Goal: Information Seeking & Learning: Compare options

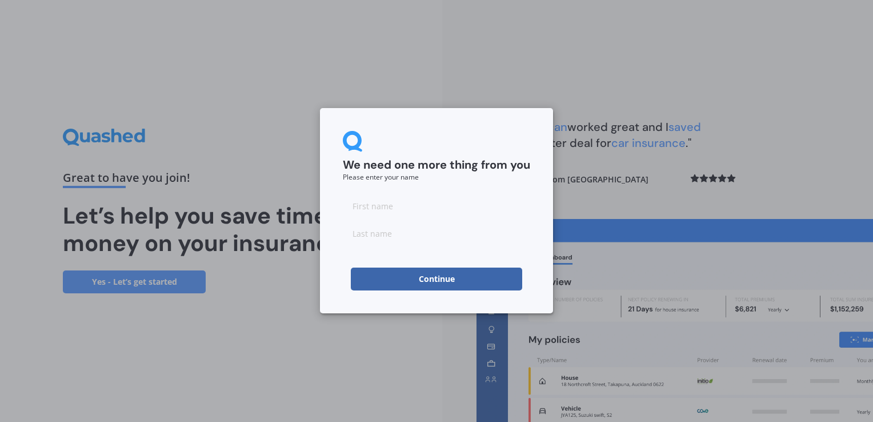
click at [409, 207] on input at bounding box center [436, 205] width 187 height 23
type input "[PERSON_NAME]"
click at [448, 288] on button "Continue" at bounding box center [436, 278] width 171 height 23
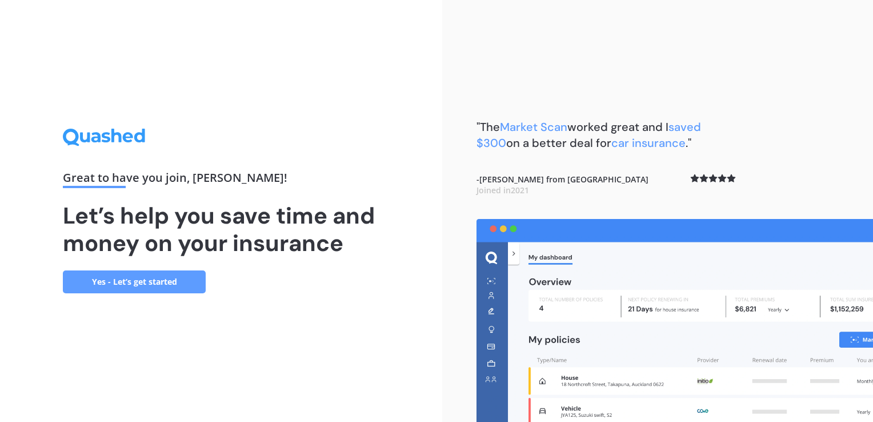
click at [103, 283] on link "Yes - Let’s get started" at bounding box center [134, 281] width 143 height 23
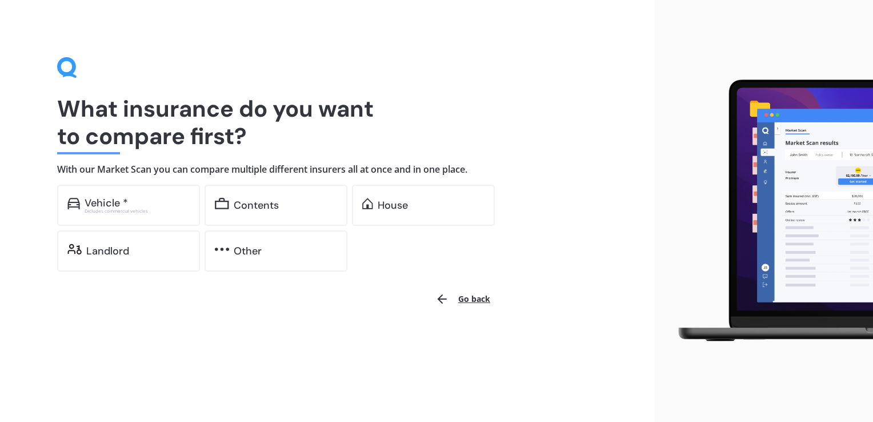
click at [128, 198] on div "Vehicle *" at bounding box center [137, 202] width 105 height 11
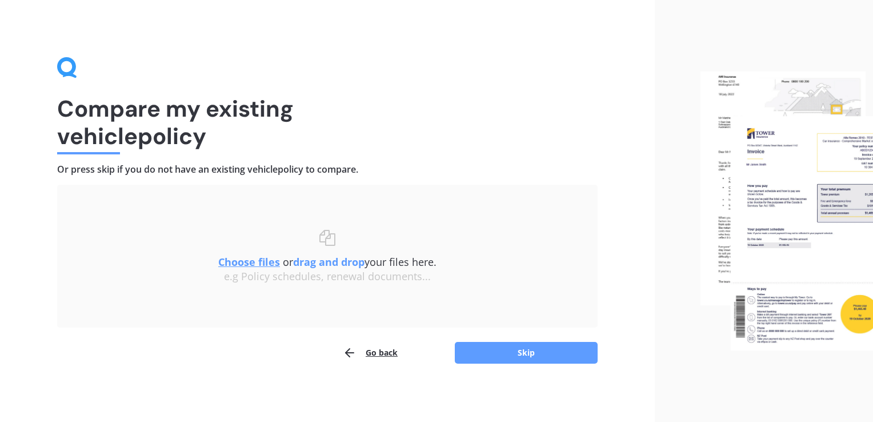
click at [535, 356] on button "Skip" at bounding box center [526, 353] width 143 height 22
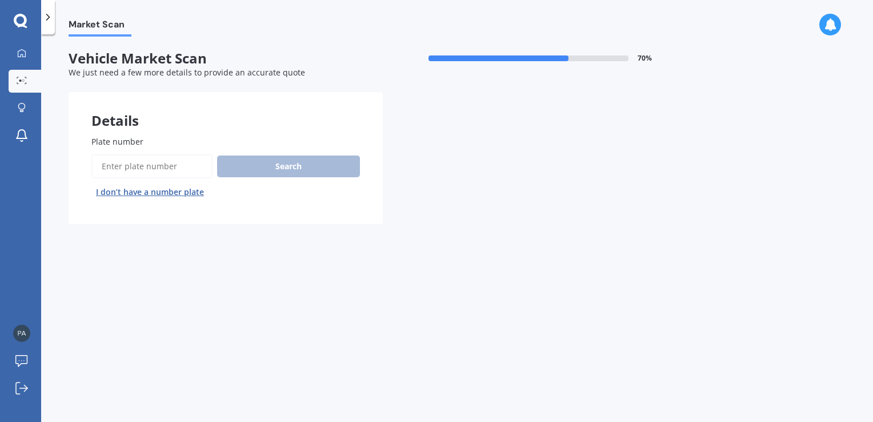
click at [153, 167] on input "Plate number" at bounding box center [151, 166] width 121 height 24
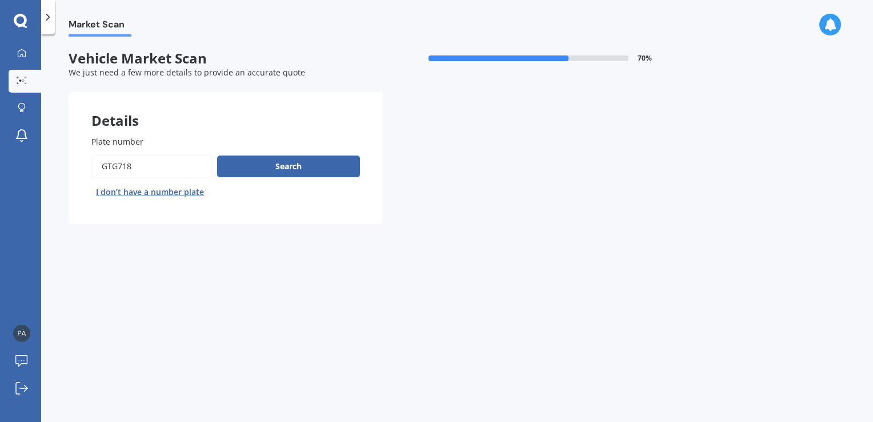
type input "gtg718"
click at [304, 169] on button "Search" at bounding box center [288, 166] width 143 height 22
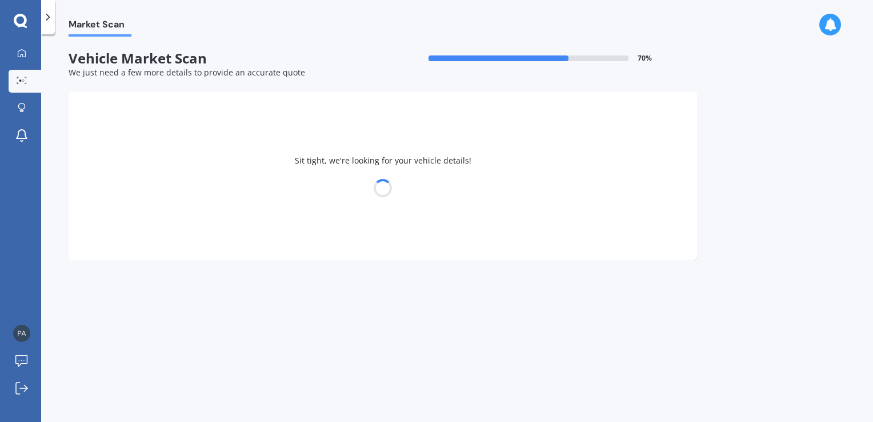
select select "FORD"
select select "FIESTA"
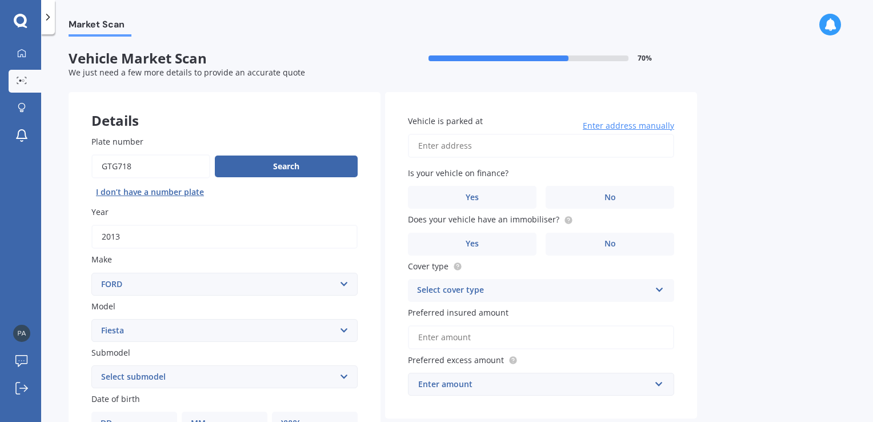
click at [343, 371] on select "Select submodel (All other) 1.0L Ecoboost 1.6 4WD Hatchback Hatchback turbo Spo…" at bounding box center [224, 376] width 266 height 23
click at [315, 192] on div "Search I don’t have a number plate" at bounding box center [224, 177] width 266 height 47
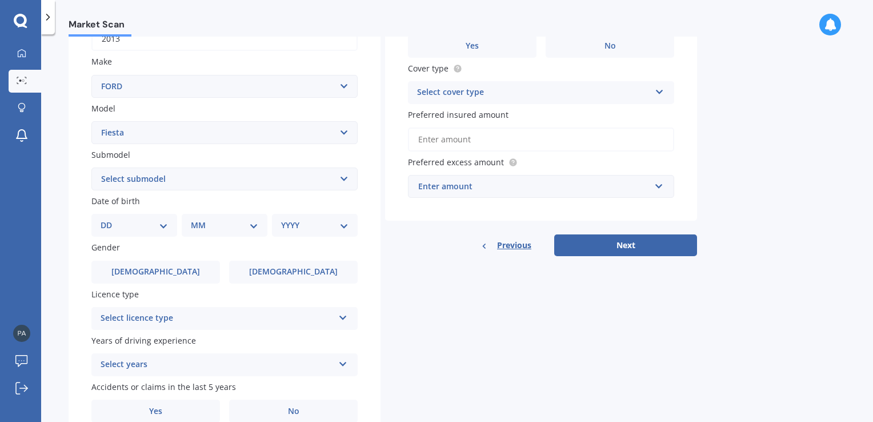
scroll to position [201, 0]
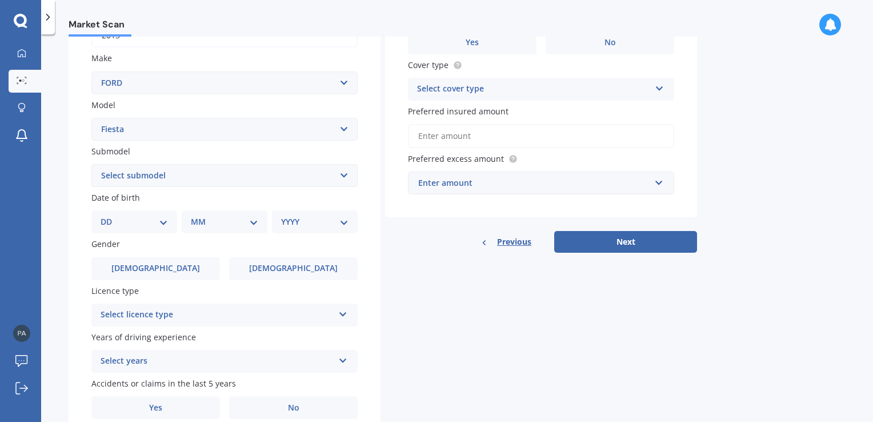
click at [157, 219] on select "DD 01 02 03 04 05 06 07 08 09 10 11 12 13 14 15 16 17 18 19 20 21 22 23 24 25 2…" at bounding box center [134, 221] width 67 height 13
select select "19"
click at [110, 215] on select "DD 01 02 03 04 05 06 07 08 09 10 11 12 13 14 15 16 17 18 19 20 21 22 23 24 25 2…" at bounding box center [134, 221] width 67 height 13
click at [253, 222] on select "MM 01 02 03 04 05 06 07 08 09 10 11 12" at bounding box center [226, 221] width 63 height 13
select select "09"
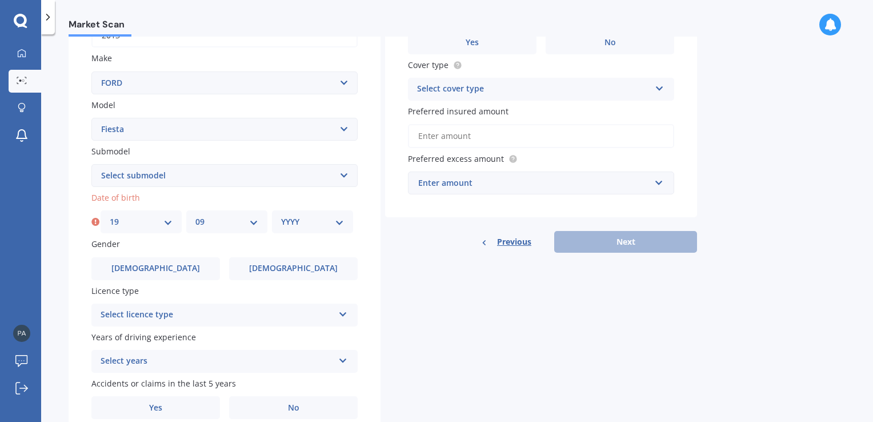
click at [195, 215] on select "MM 01 02 03 04 05 06 07 08 09 10 11 12" at bounding box center [226, 221] width 63 height 13
click at [343, 225] on select "YYYY 2025 2024 2023 2022 2021 2020 2019 2018 2017 2016 2015 2014 2013 2012 2011…" at bounding box center [312, 221] width 63 height 13
select select "1970"
click at [281, 215] on select "YYYY 2025 2024 2023 2022 2021 2020 2019 2018 2017 2016 2015 2014 2013 2012 2011…" at bounding box center [312, 221] width 63 height 13
click at [305, 271] on span "[DEMOGRAPHIC_DATA]" at bounding box center [293, 268] width 89 height 10
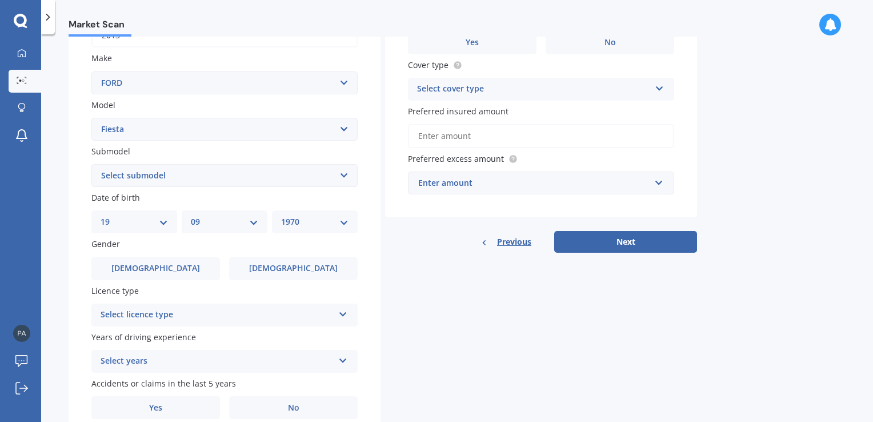
click at [0, 0] on input "[DEMOGRAPHIC_DATA]" at bounding box center [0, 0] width 0 height 0
click at [343, 316] on icon at bounding box center [343, 312] width 10 height 8
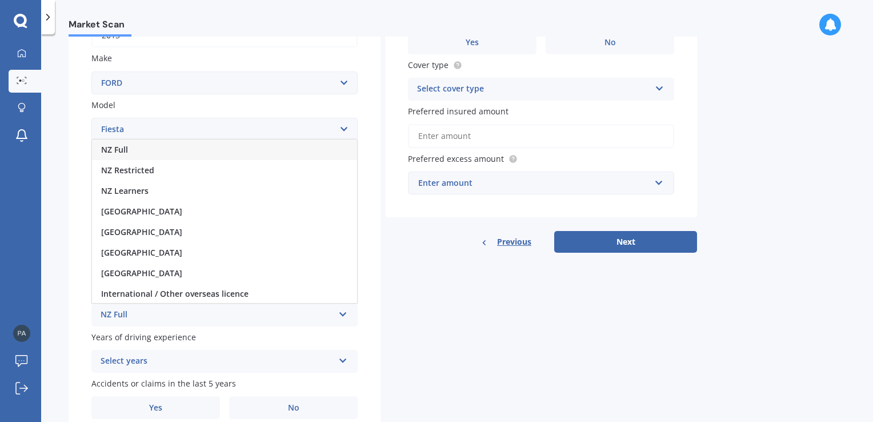
click at [155, 150] on div "NZ Full" at bounding box center [224, 149] width 265 height 21
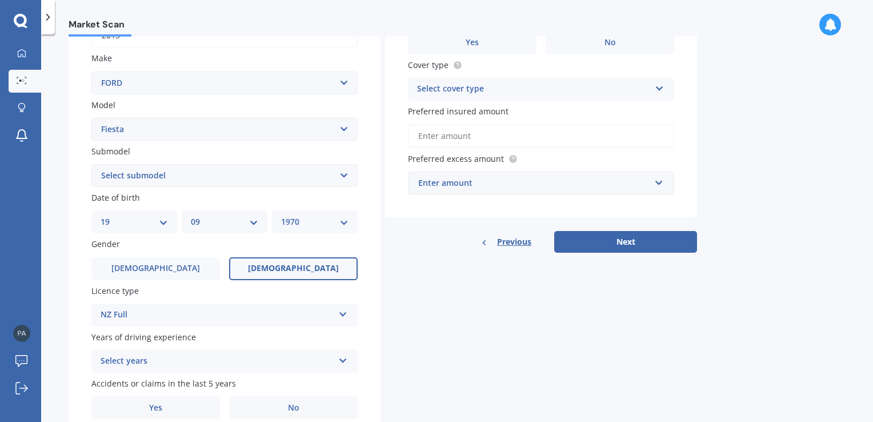
scroll to position [251, 0]
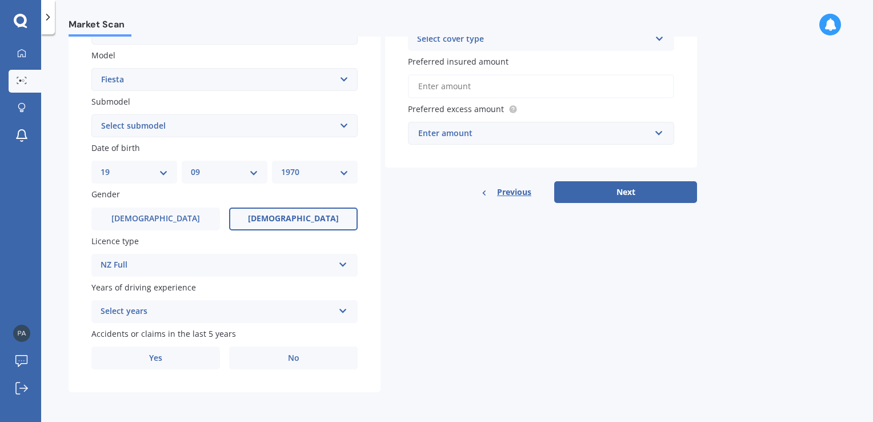
click at [342, 310] on icon at bounding box center [343, 309] width 10 height 8
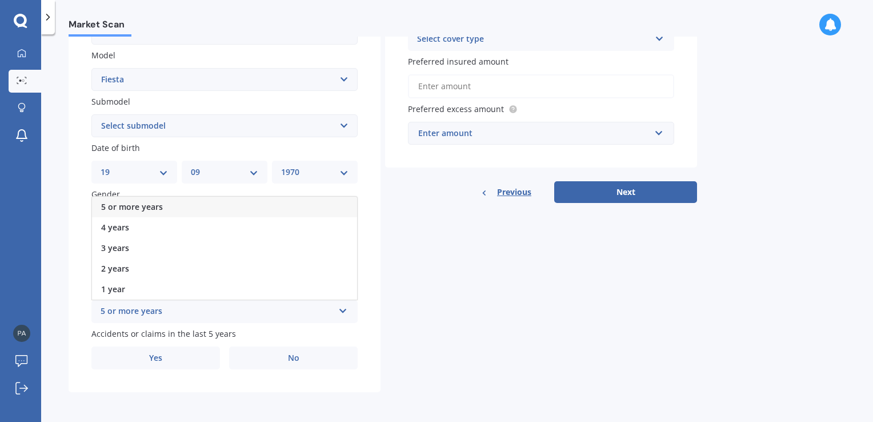
click at [154, 210] on span "5 or more years" at bounding box center [132, 206] width 62 height 11
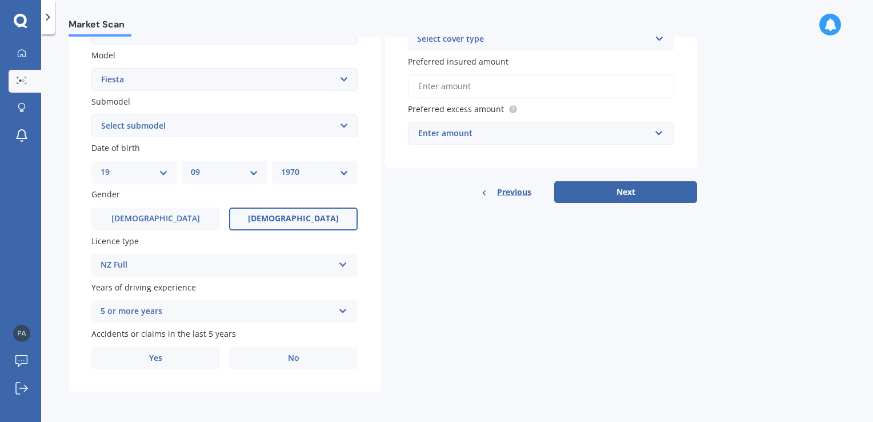
click at [302, 359] on label "No" at bounding box center [293, 357] width 129 height 23
click at [0, 0] on input "No" at bounding box center [0, 0] width 0 height 0
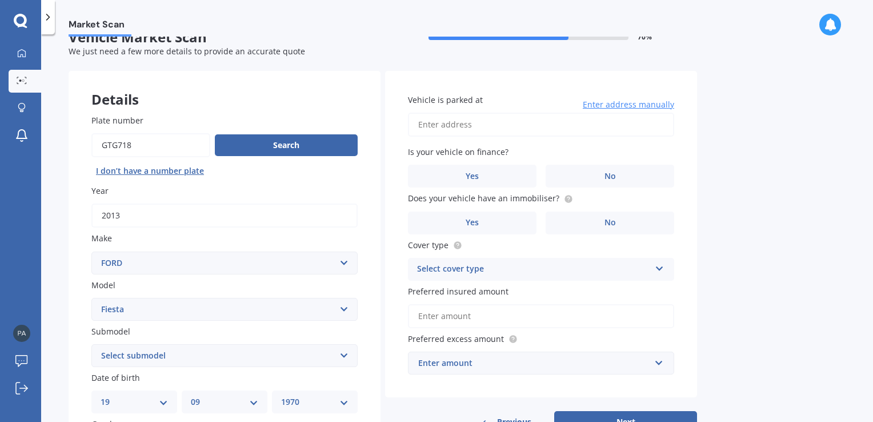
scroll to position [0, 0]
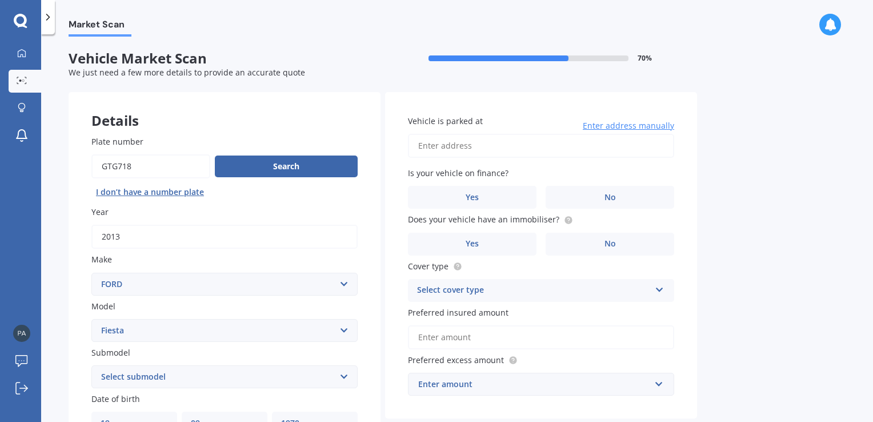
click at [449, 145] on input "Vehicle is parked at" at bounding box center [541, 146] width 266 height 24
type input "[STREET_ADDRESS]"
click at [618, 199] on label "No" at bounding box center [610, 197] width 129 height 23
click at [0, 0] on input "No" at bounding box center [0, 0] width 0 height 0
click at [615, 245] on span "No" at bounding box center [610, 244] width 11 height 10
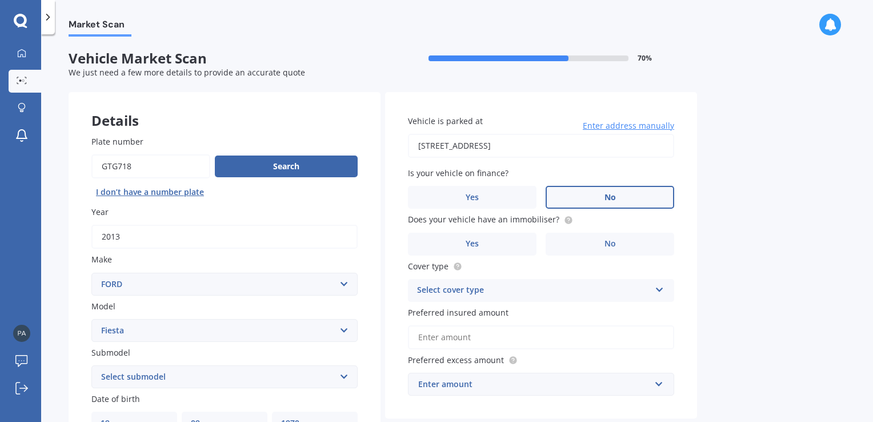
click at [0, 0] on input "No" at bounding box center [0, 0] width 0 height 0
click at [656, 291] on icon at bounding box center [660, 287] width 10 height 8
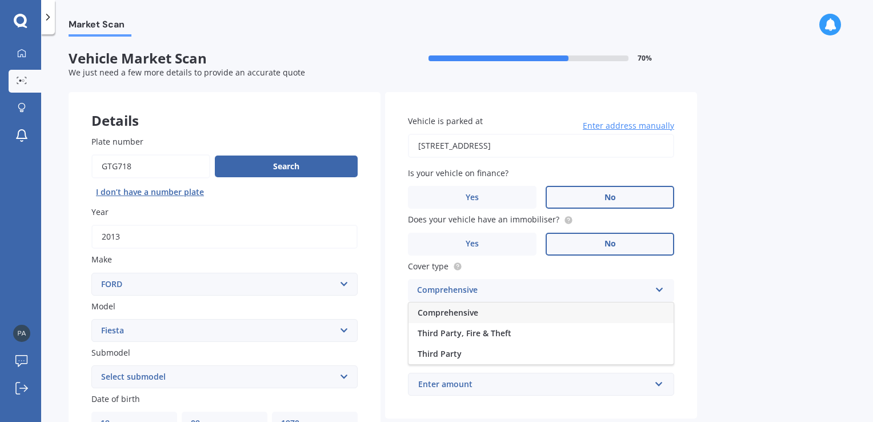
click at [490, 313] on div "Comprehensive" at bounding box center [541, 312] width 265 height 21
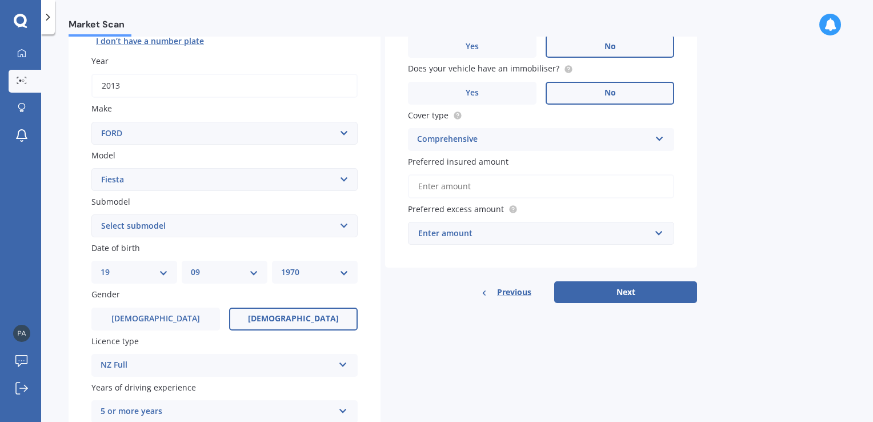
scroll to position [151, 0]
click at [480, 185] on input "Preferred insured amount" at bounding box center [541, 186] width 266 height 24
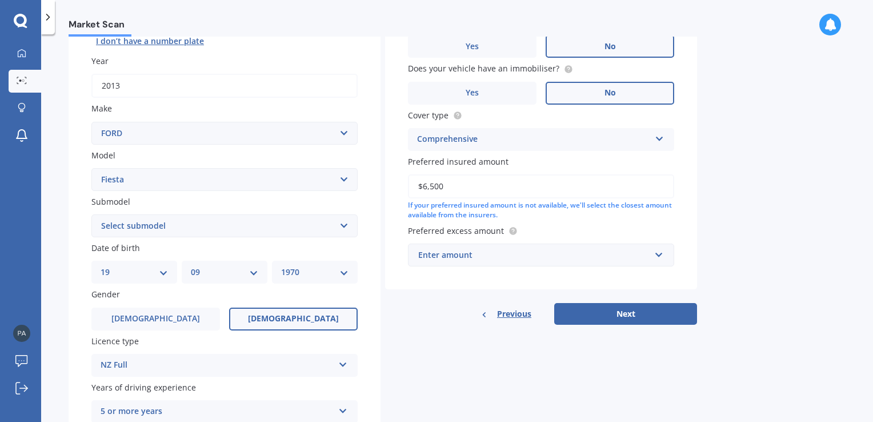
type input "$6,500"
click at [659, 256] on input "text" at bounding box center [537, 255] width 256 height 22
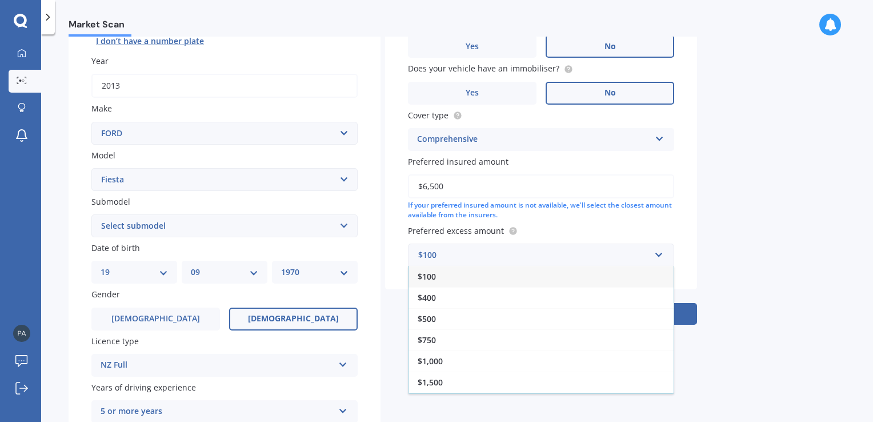
click at [458, 320] on div "$500" at bounding box center [541, 318] width 265 height 21
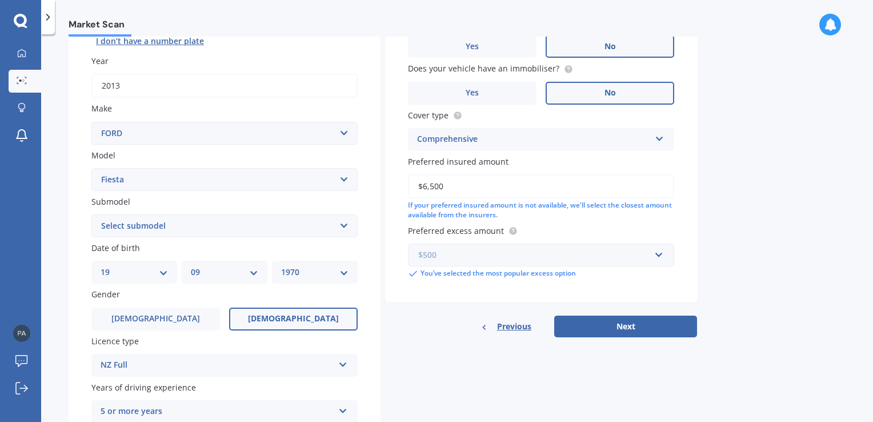
click at [661, 251] on input "text" at bounding box center [537, 255] width 256 height 22
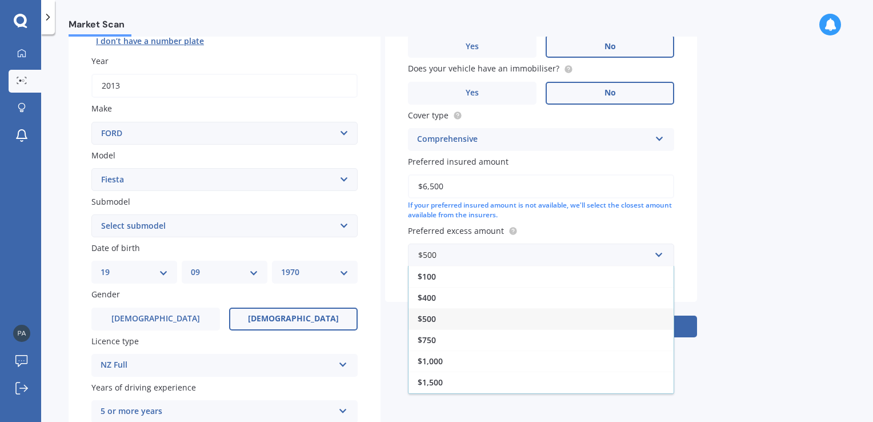
click at [439, 298] on div "$400" at bounding box center [541, 297] width 265 height 21
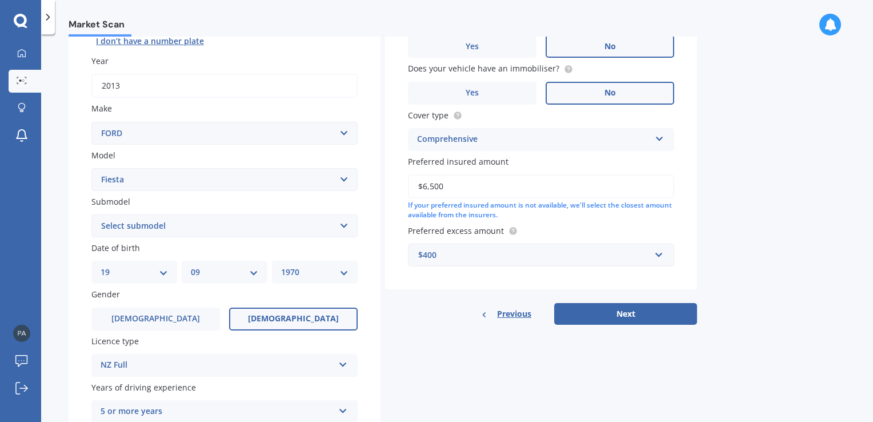
click at [622, 311] on button "Next" at bounding box center [625, 314] width 143 height 22
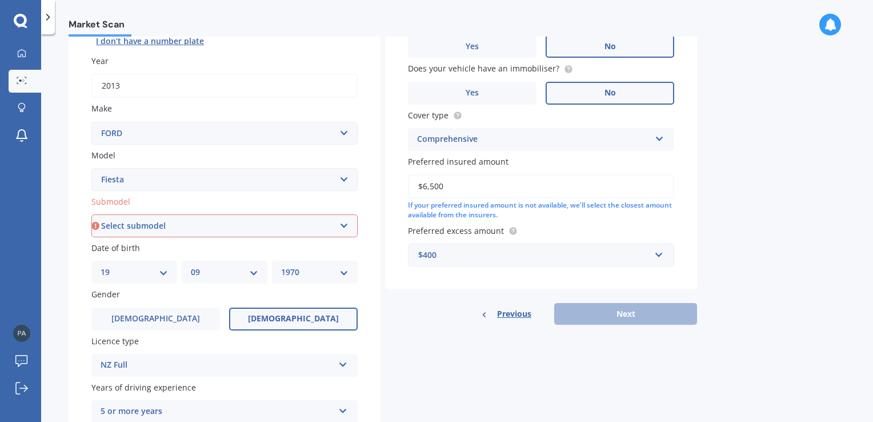
click at [347, 229] on select "Select submodel (All other) 1.0L Ecoboost 1.6 4WD Hatchback Hatchback turbo Spo…" at bounding box center [224, 225] width 266 height 23
select select "(ALL OTHER)"
click at [91, 214] on select "Select submodel (All other) 1.0L Ecoboost 1.6 4WD Hatchback Hatchback turbo Spo…" at bounding box center [224, 225] width 266 height 23
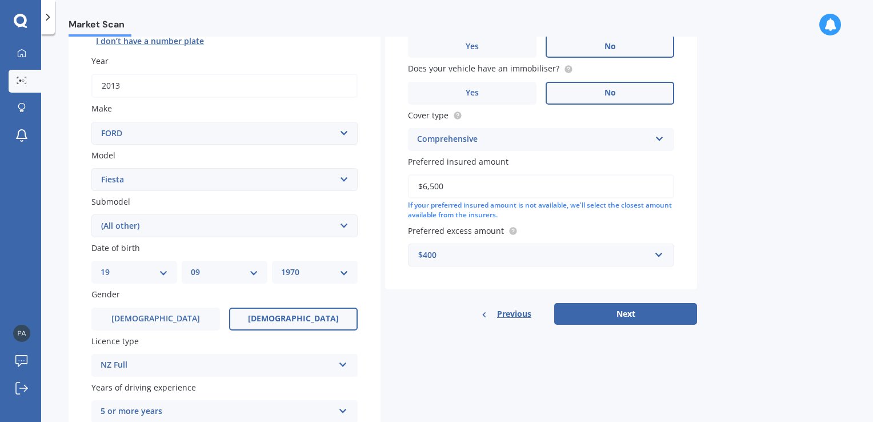
click at [600, 316] on button "Next" at bounding box center [625, 314] width 143 height 22
select select "19"
select select "09"
select select "1970"
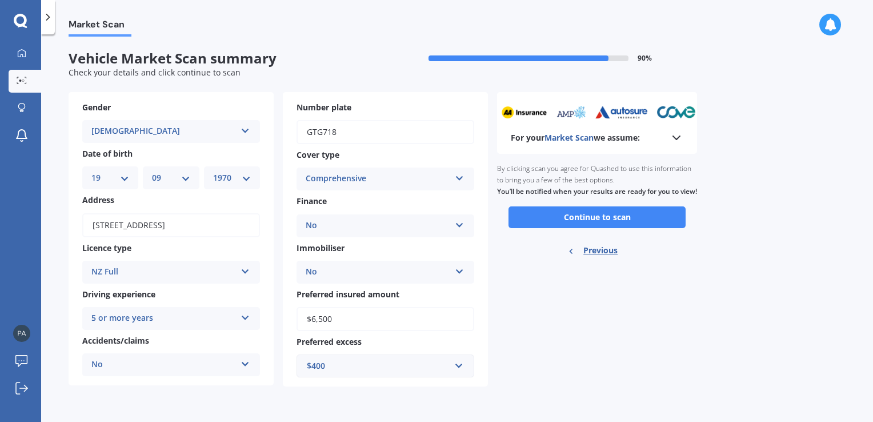
scroll to position [0, 0]
click at [671, 143] on icon at bounding box center [677, 138] width 14 height 14
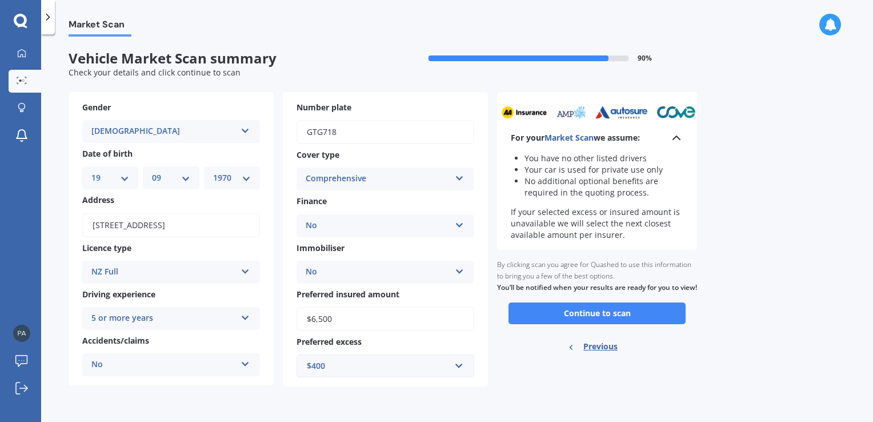
click at [607, 323] on button "Continue to scan" at bounding box center [597, 313] width 177 height 22
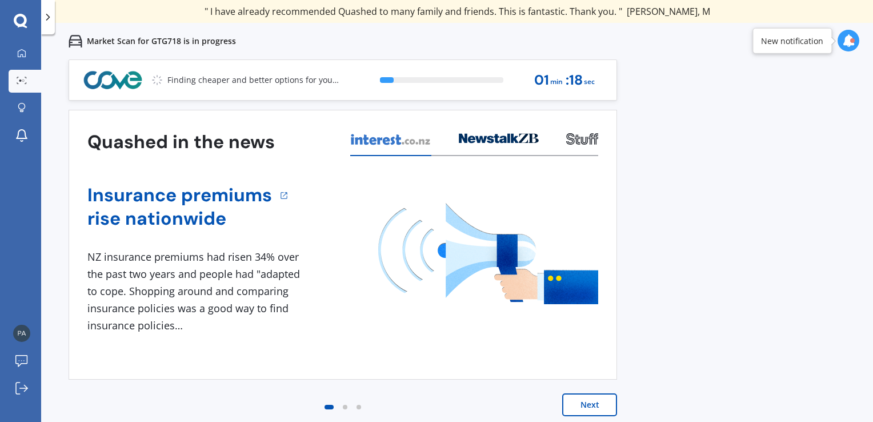
click at [595, 407] on button "Next" at bounding box center [589, 404] width 55 height 23
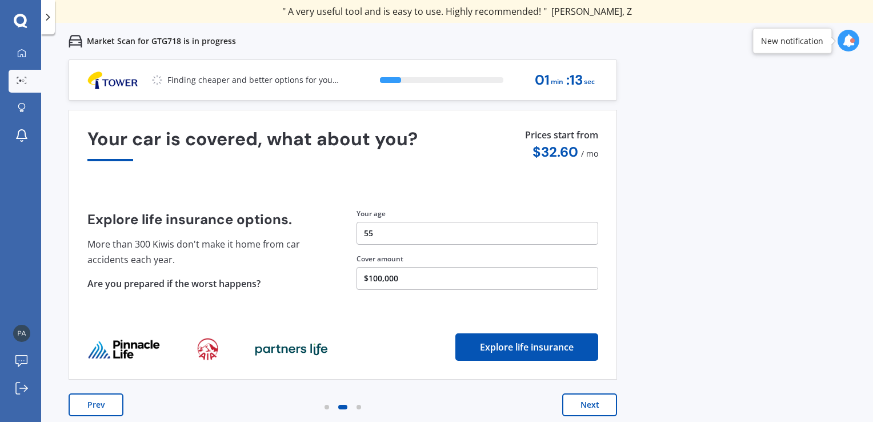
click at [587, 405] on button "Next" at bounding box center [589, 404] width 55 height 23
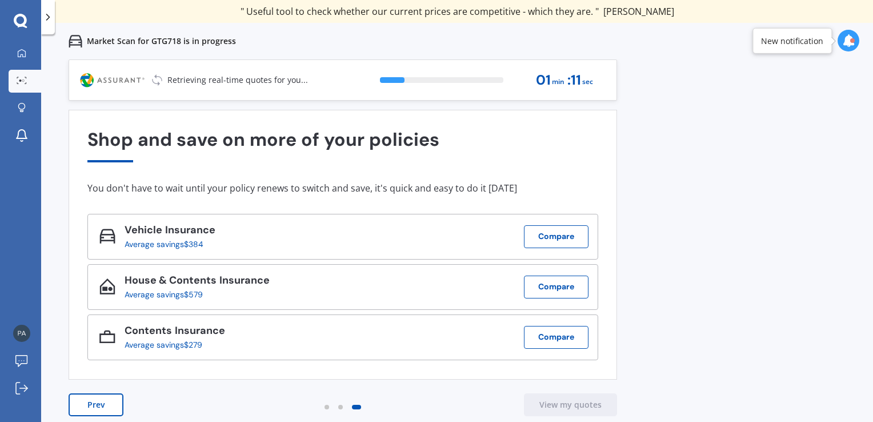
click at [100, 414] on button "Prev" at bounding box center [96, 404] width 55 height 23
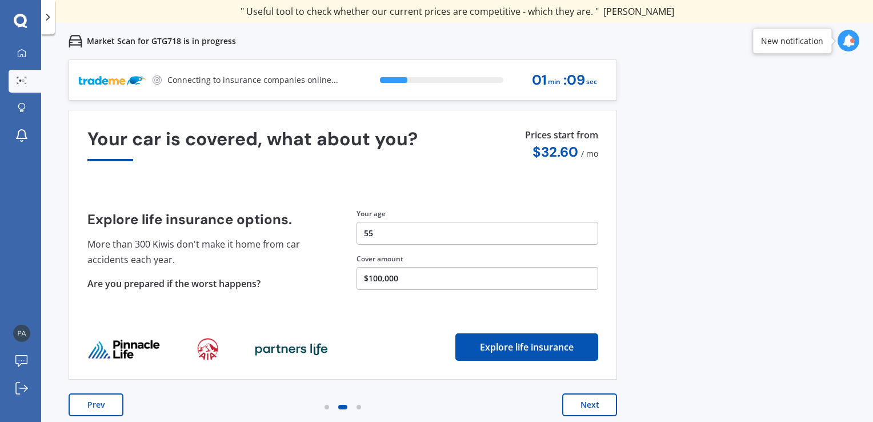
click at [570, 414] on button "Next" at bounding box center [589, 404] width 55 height 23
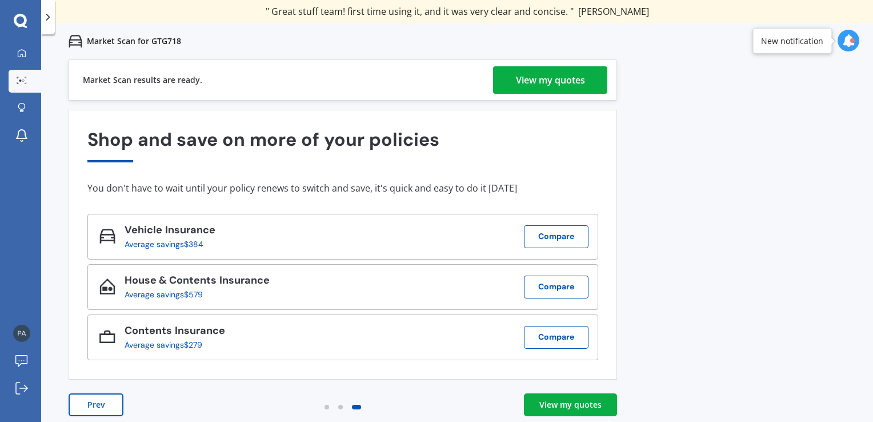
click at [568, 407] on div "View my quotes" at bounding box center [570, 404] width 62 height 11
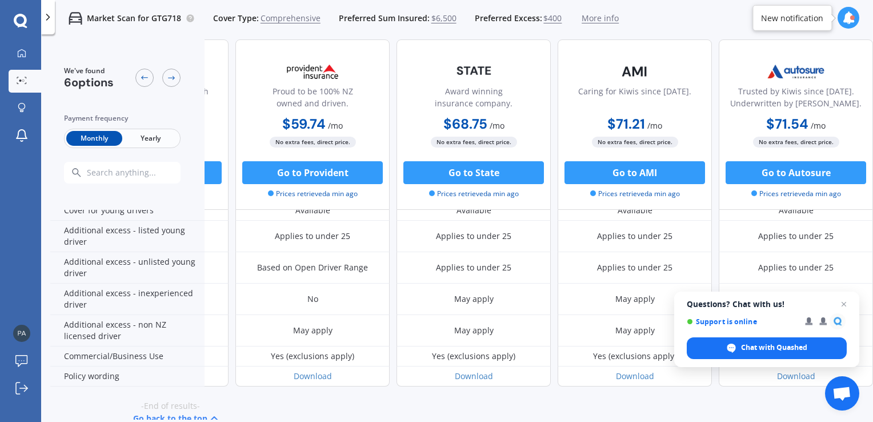
scroll to position [598, 297]
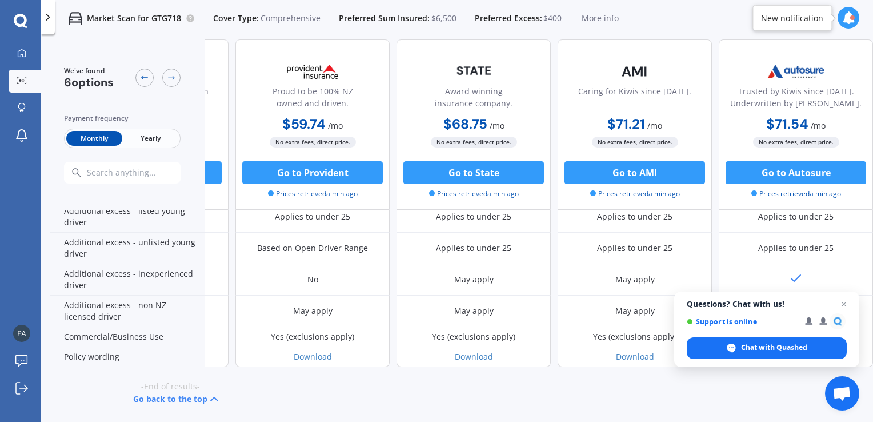
click at [844, 304] on span "Close chat" at bounding box center [844, 304] width 14 height 14
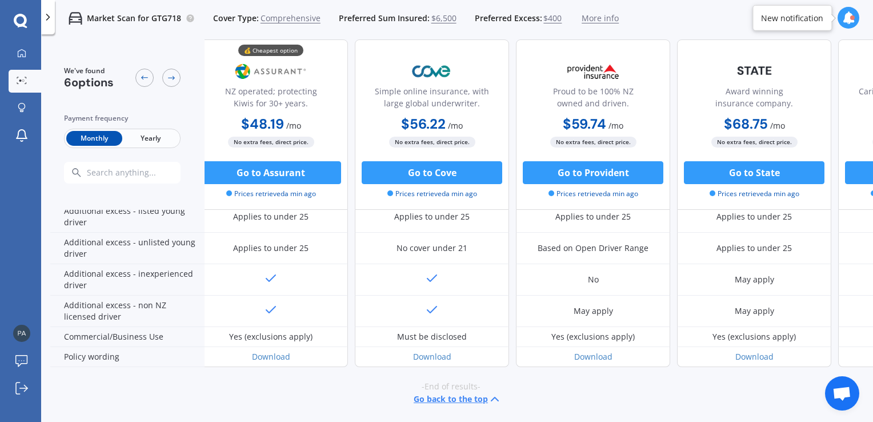
scroll to position [598, 0]
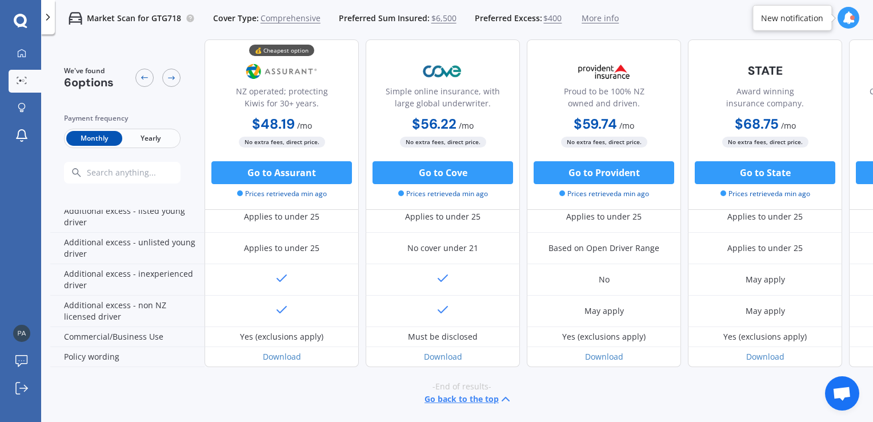
click at [159, 144] on span "Yearly" at bounding box center [150, 138] width 56 height 15
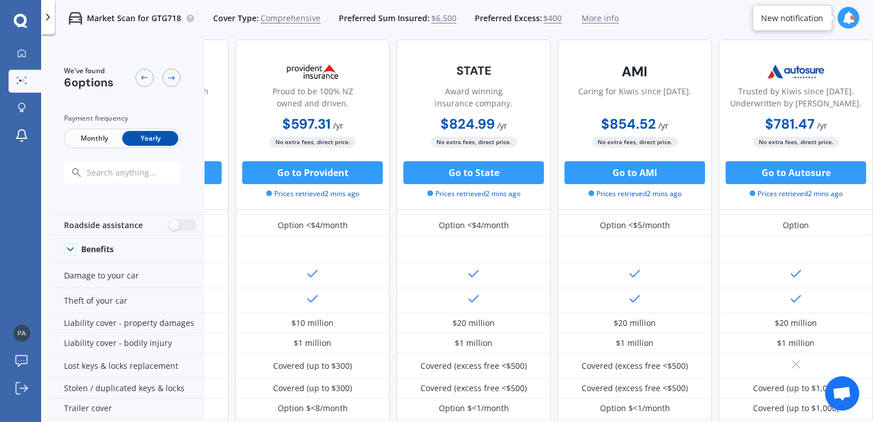
scroll to position [0, 297]
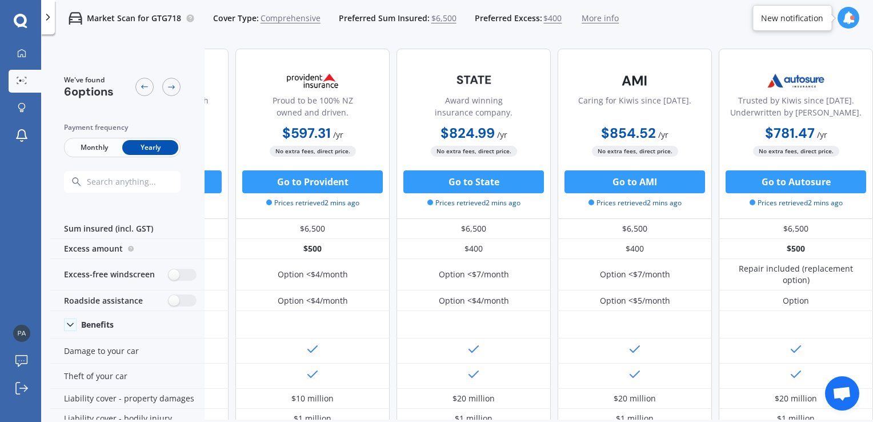
click at [23, 53] on icon at bounding box center [21, 53] width 9 height 9
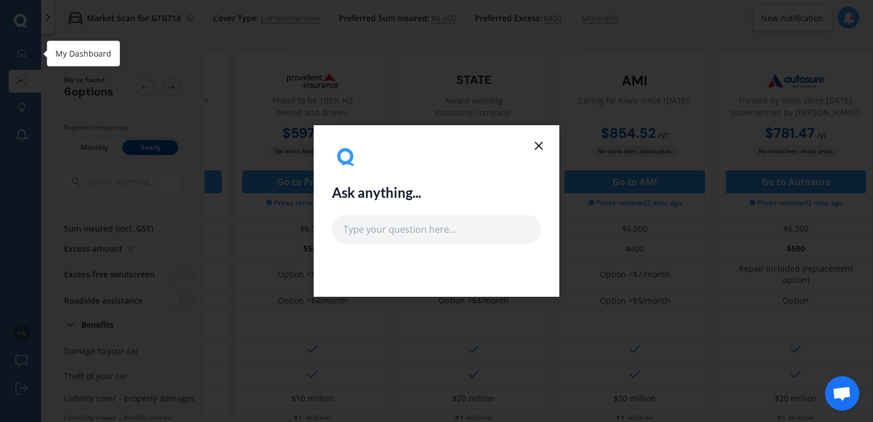
click at [542, 149] on line at bounding box center [538, 145] width 7 height 7
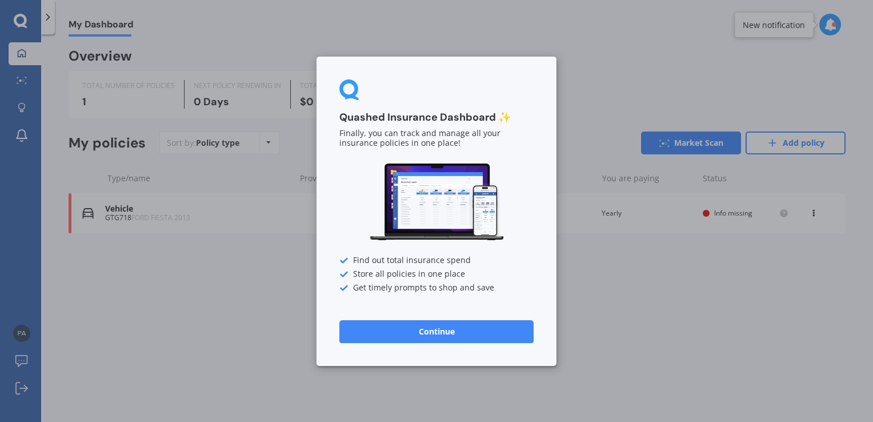
click at [461, 334] on button "Continue" at bounding box center [436, 330] width 194 height 23
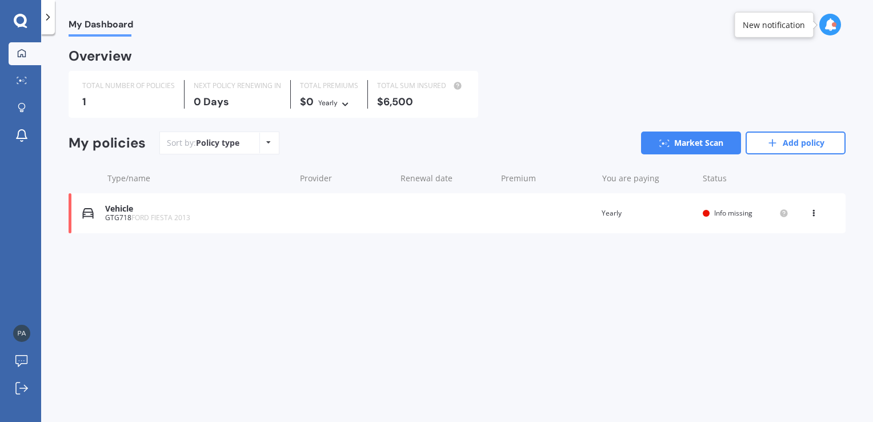
click at [733, 212] on span "Info missing" at bounding box center [733, 213] width 38 height 10
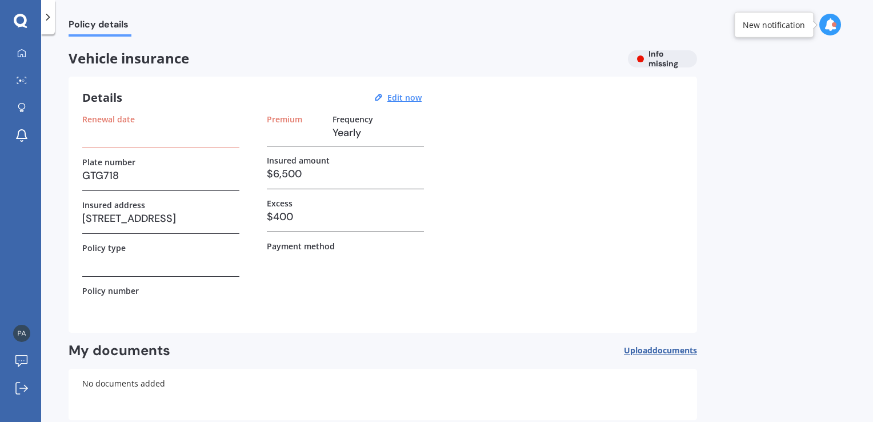
click at [15, 55] on div at bounding box center [21, 54] width 17 height 10
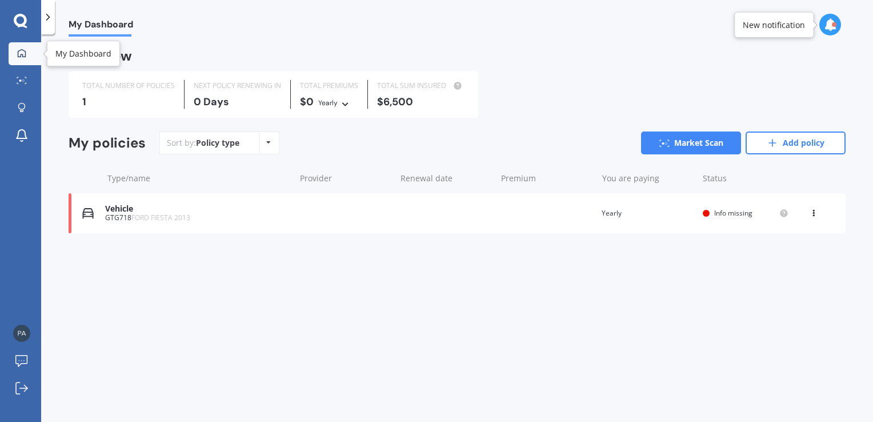
click at [827, 27] on icon at bounding box center [830, 24] width 13 height 13
click at [738, 22] on div "My Dashboard" at bounding box center [457, 18] width 832 height 37
click at [18, 82] on icon at bounding box center [18, 82] width 2 height 1
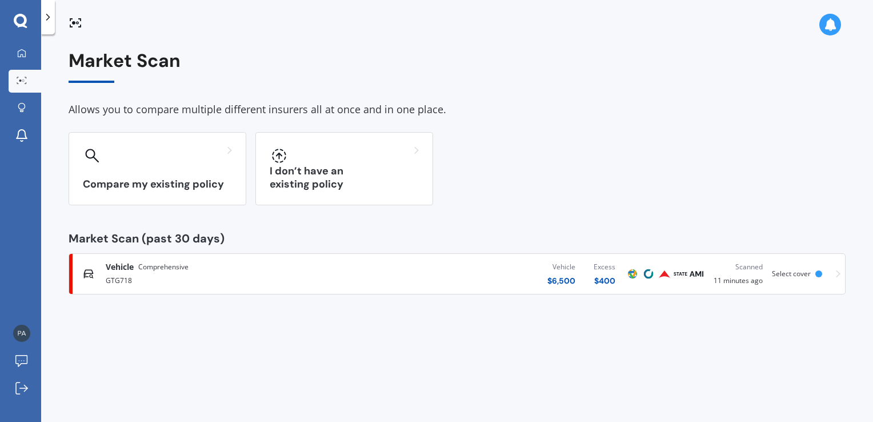
click at [129, 178] on h3 "Compare my existing policy" at bounding box center [157, 184] width 149 height 13
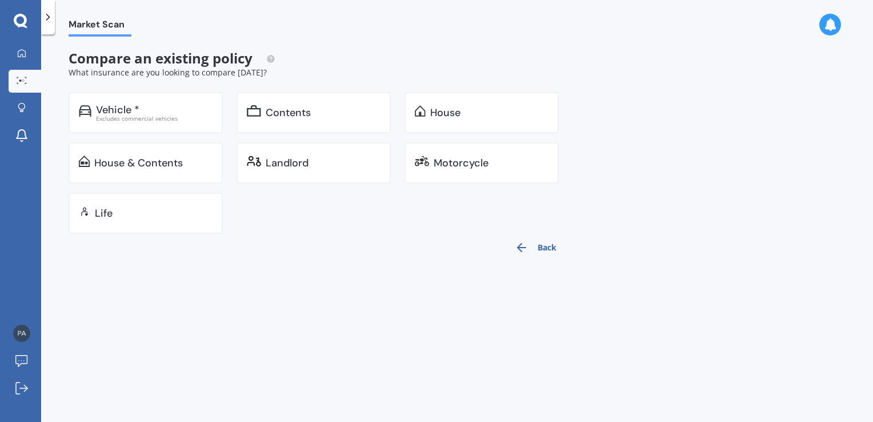
click at [138, 111] on div "Vehicle *" at bounding box center [117, 109] width 43 height 11
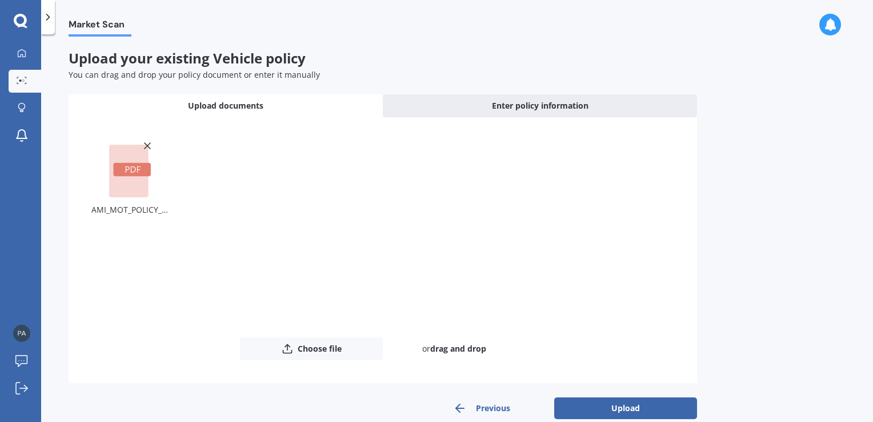
click at [628, 402] on button "Upload" at bounding box center [625, 408] width 143 height 22
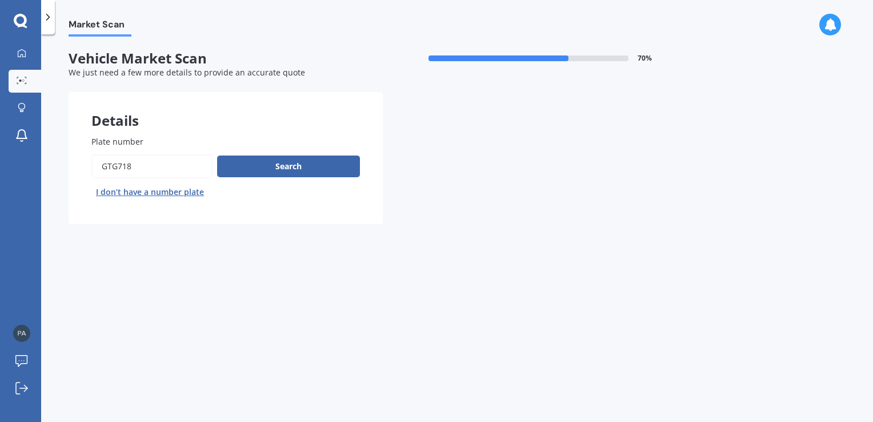
click at [30, 113] on div at bounding box center [21, 108] width 17 height 11
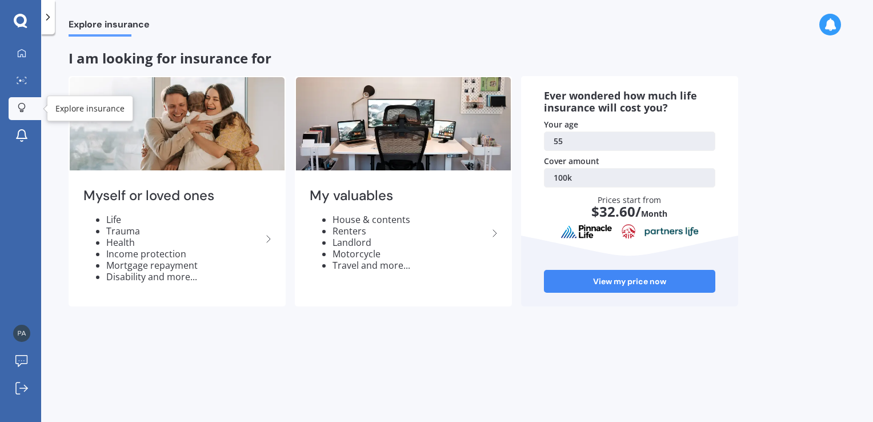
click at [391, 210] on div "My valuables House & contents Renters Landlord Motorcycle Travel and more..." at bounding box center [403, 233] width 215 height 121
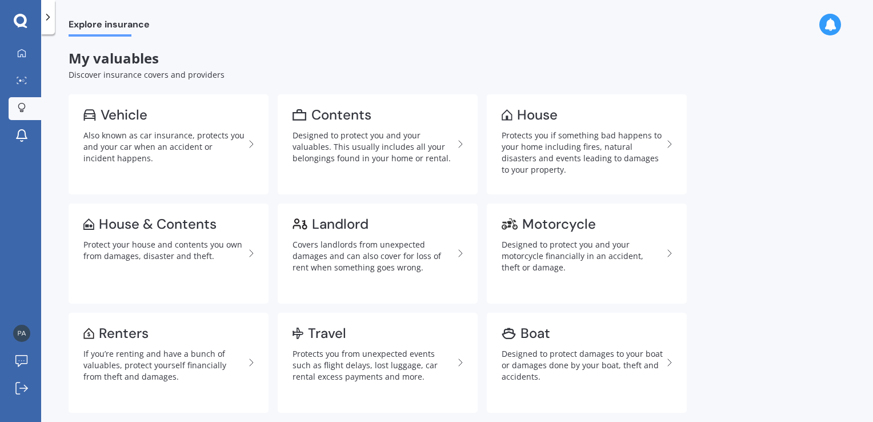
click at [362, 259] on div "Covers landlords from unexpected damages and can also cover for loss of rent wh…" at bounding box center [373, 256] width 161 height 34
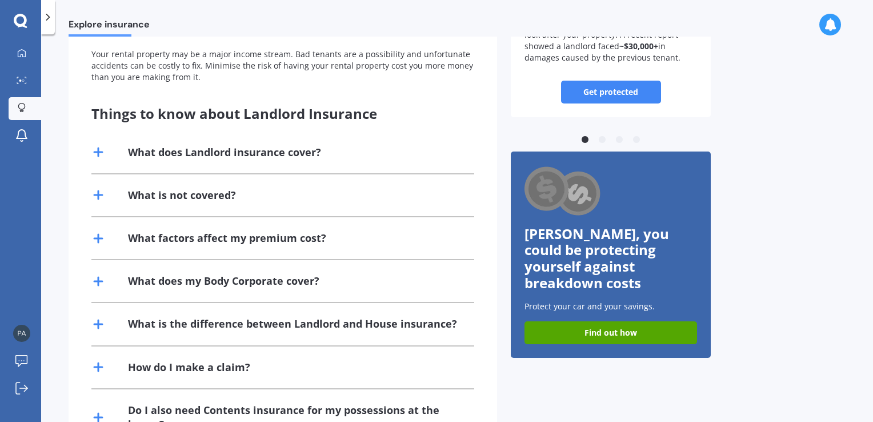
scroll to position [184, 0]
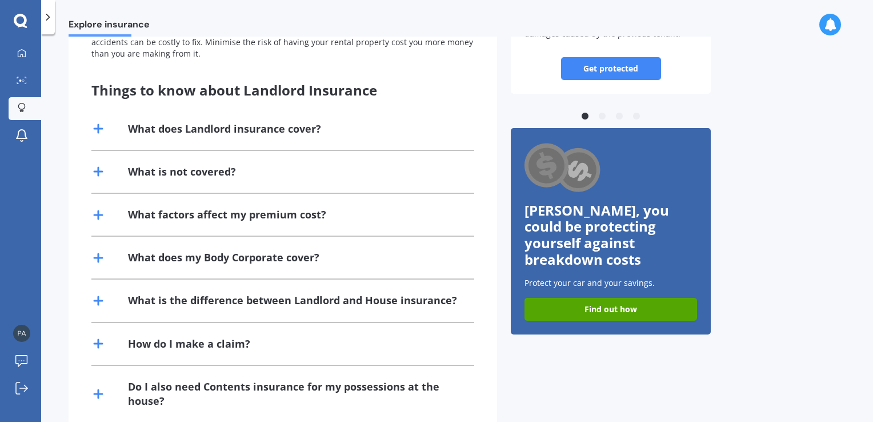
click at [98, 132] on line at bounding box center [98, 129] width 0 height 8
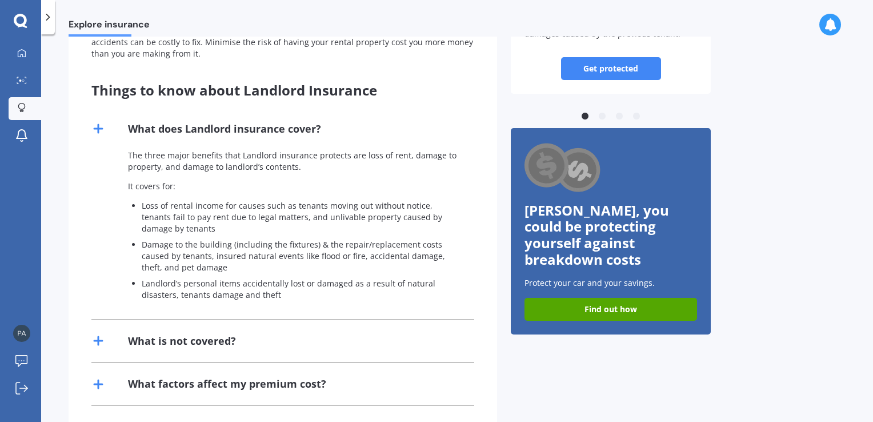
click at [98, 127] on line at bounding box center [98, 129] width 0 height 8
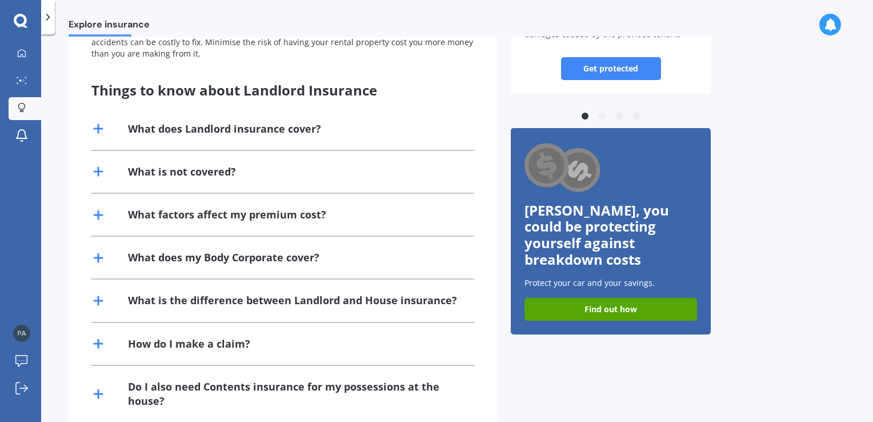
click at [102, 167] on icon at bounding box center [98, 172] width 14 height 14
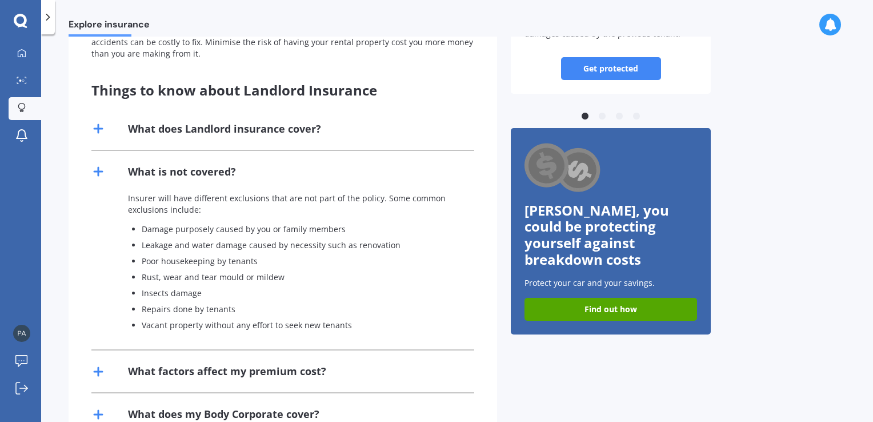
click at [91, 174] on icon at bounding box center [98, 172] width 14 height 14
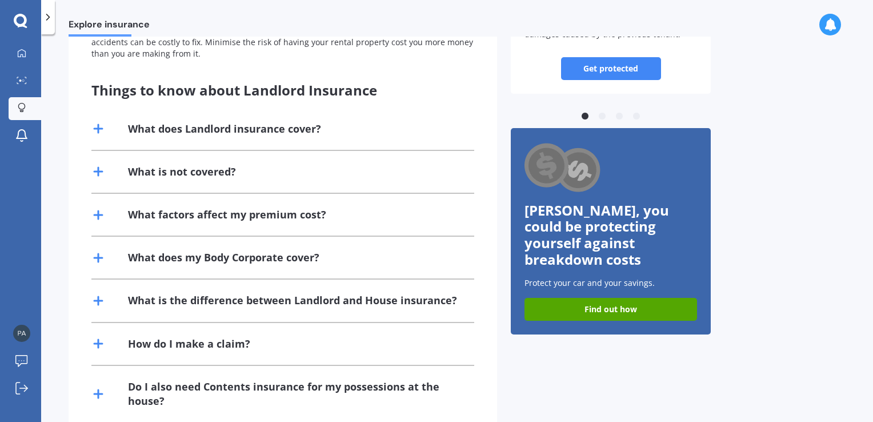
click at [94, 221] on div "What factors affect my premium cost?" at bounding box center [282, 215] width 383 height 42
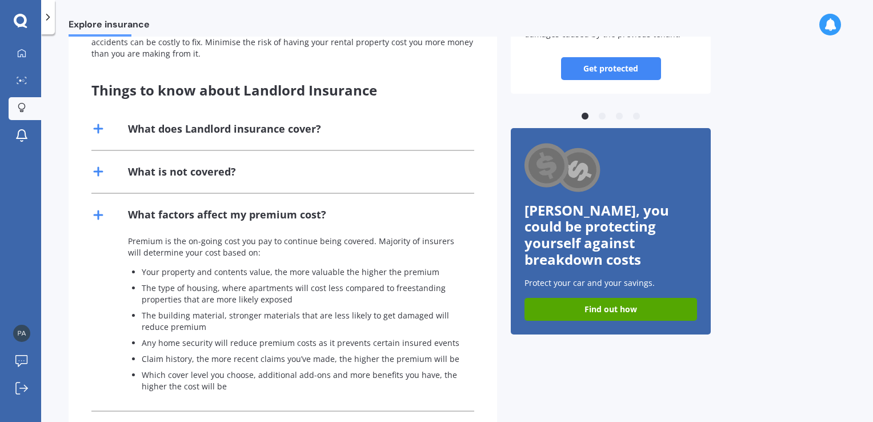
click at [97, 215] on line at bounding box center [98, 215] width 8 height 0
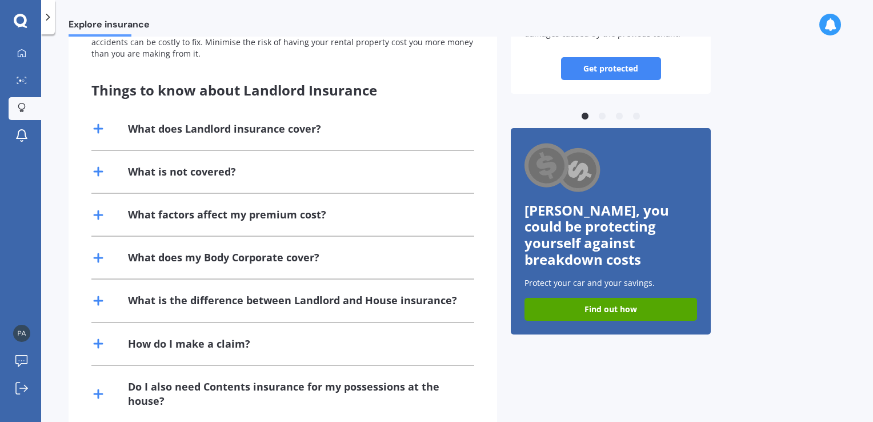
click at [101, 296] on icon at bounding box center [98, 301] width 14 height 14
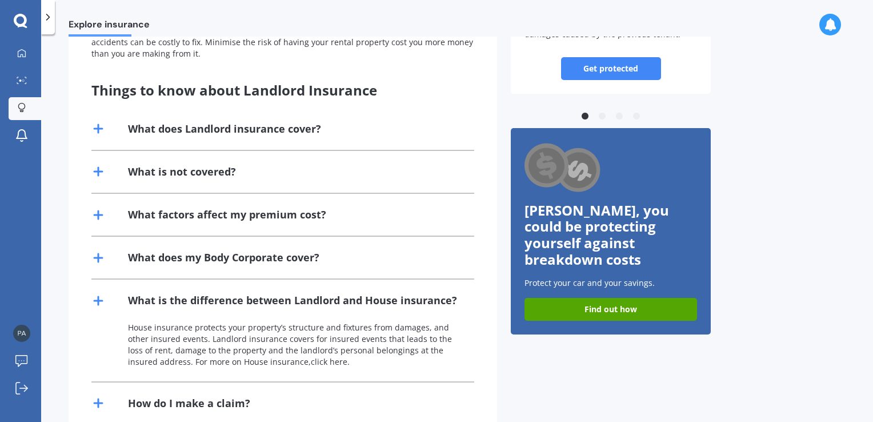
click at [93, 297] on icon at bounding box center [98, 301] width 14 height 14
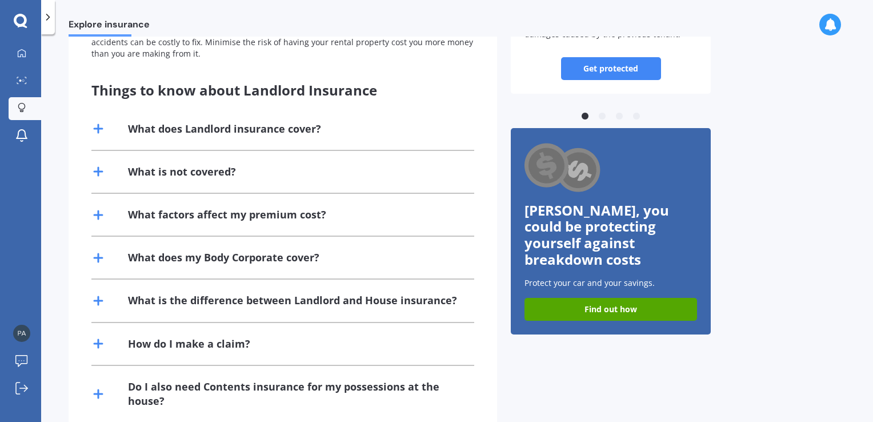
scroll to position [212, 0]
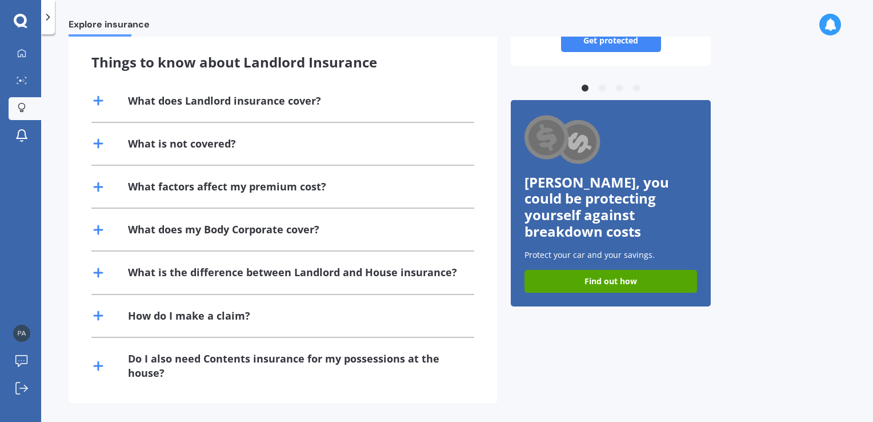
click at [101, 366] on icon at bounding box center [98, 366] width 14 height 14
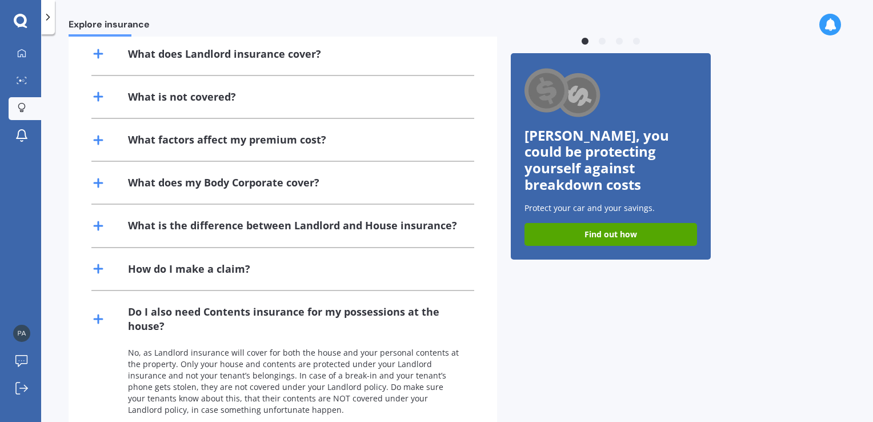
scroll to position [294, 0]
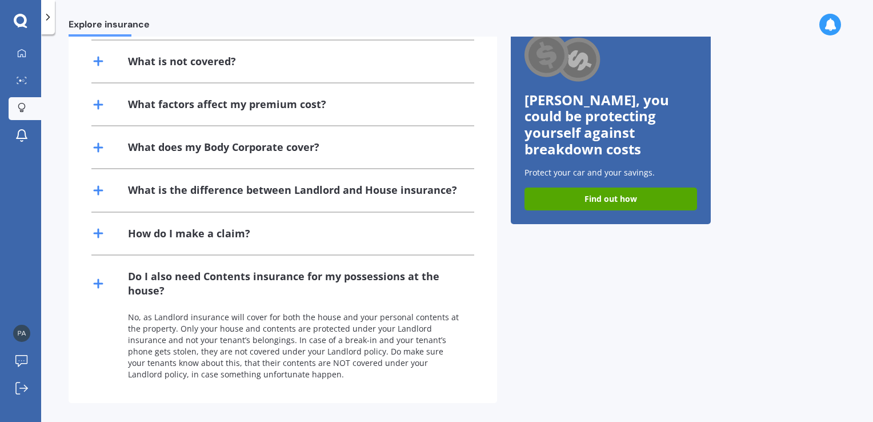
click at [96, 289] on div "Do I also need Contents insurance for my possessions at the house?" at bounding box center [282, 283] width 383 height 56
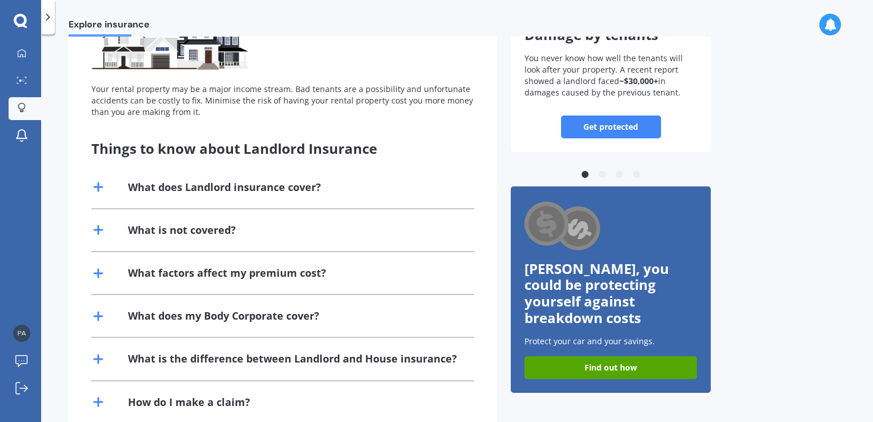
scroll to position [117, 0]
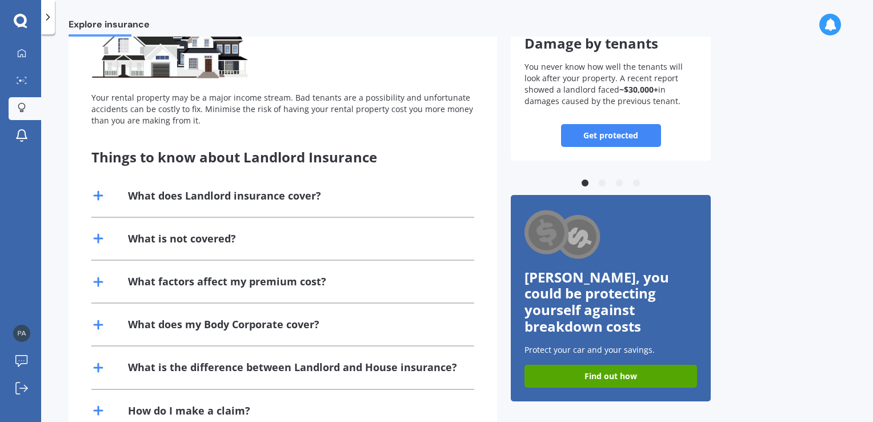
click at [104, 198] on icon at bounding box center [98, 196] width 14 height 14
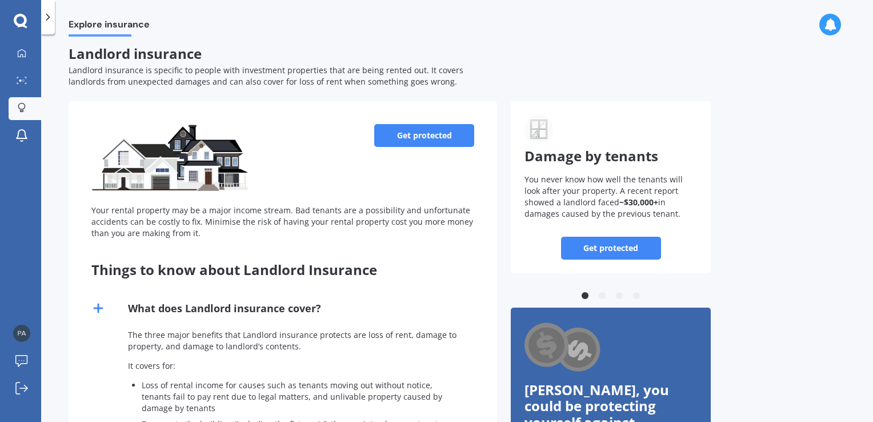
scroll to position [0, 0]
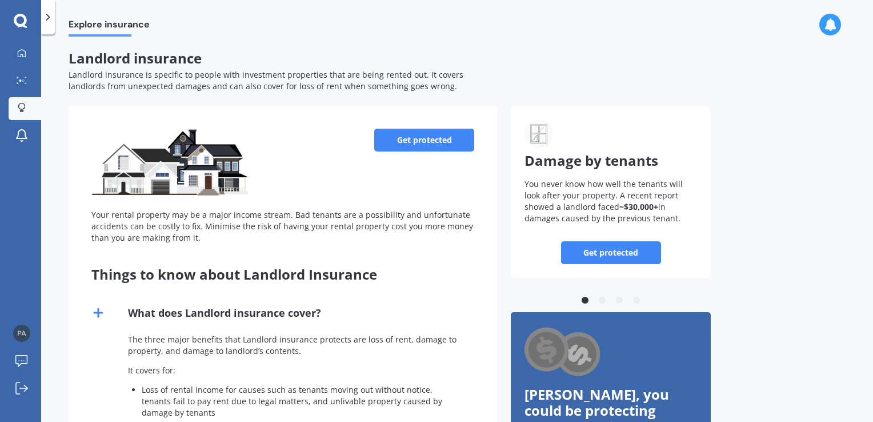
click at [422, 142] on link "Get protected" at bounding box center [424, 140] width 100 height 23
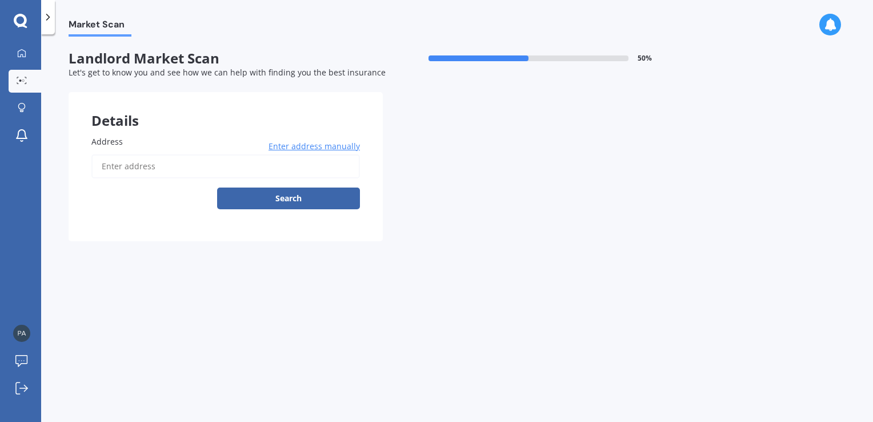
click at [141, 160] on input "Address" at bounding box center [225, 166] width 269 height 24
type input "[STREET_ADDRESS]"
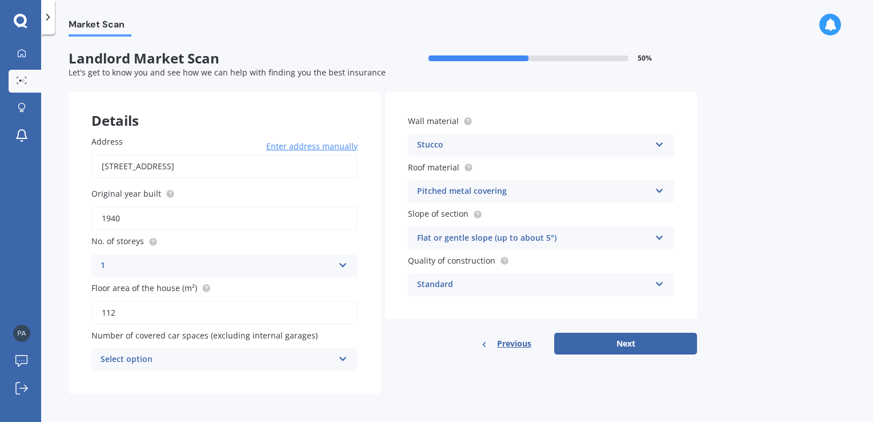
click at [658, 192] on icon at bounding box center [660, 189] width 10 height 8
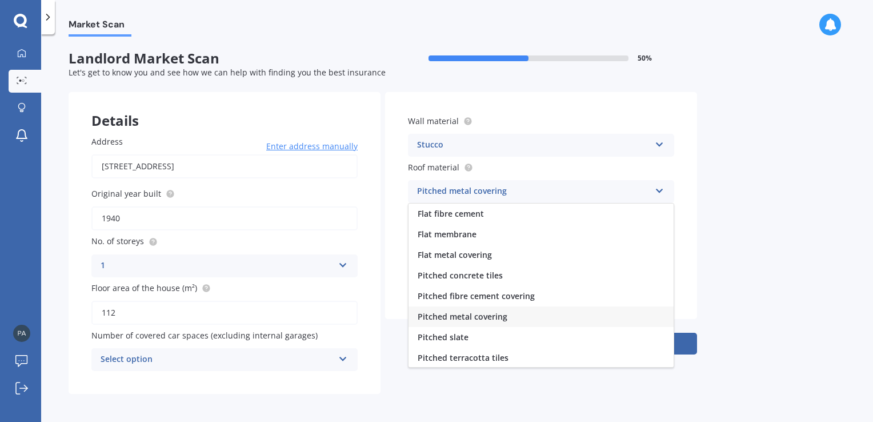
click at [526, 295] on span "Pitched fibre cement covering" at bounding box center [476, 295] width 117 height 11
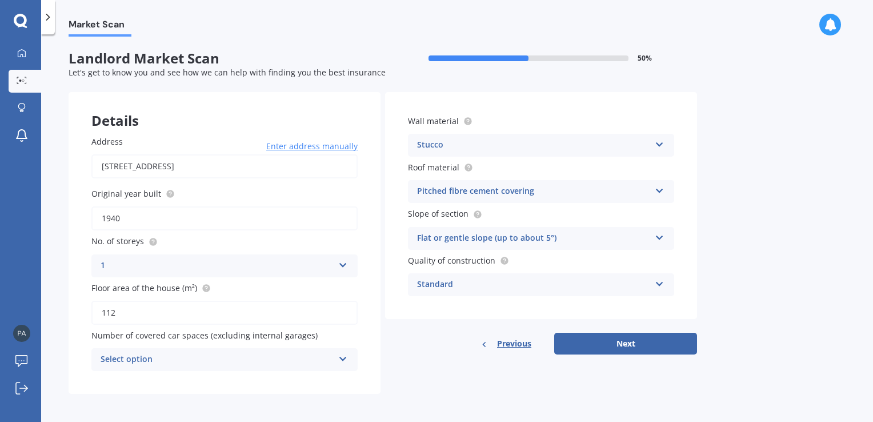
click at [658, 237] on icon at bounding box center [660, 235] width 10 height 8
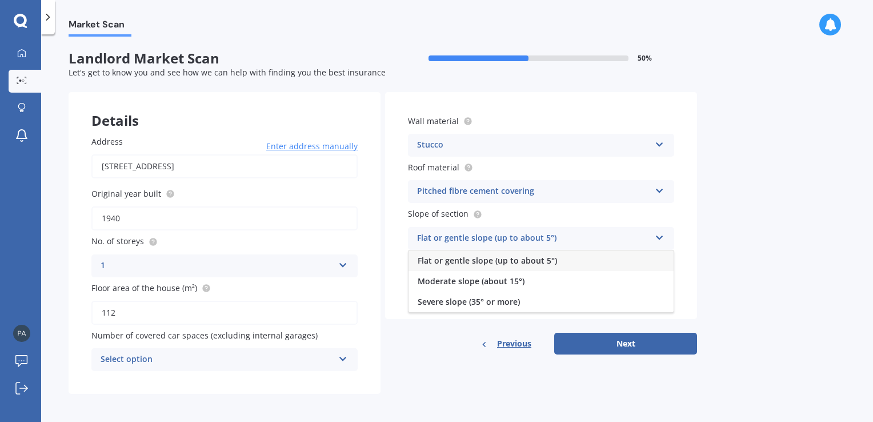
click at [658, 236] on icon at bounding box center [660, 235] width 10 height 8
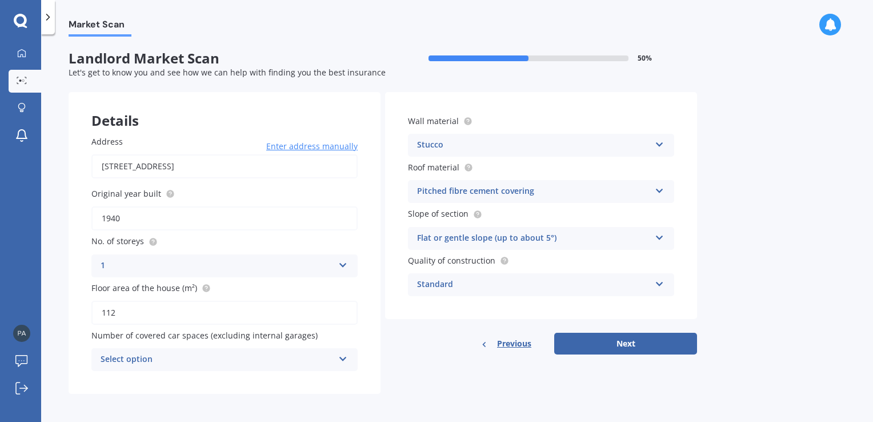
click at [658, 283] on icon at bounding box center [660, 282] width 10 height 8
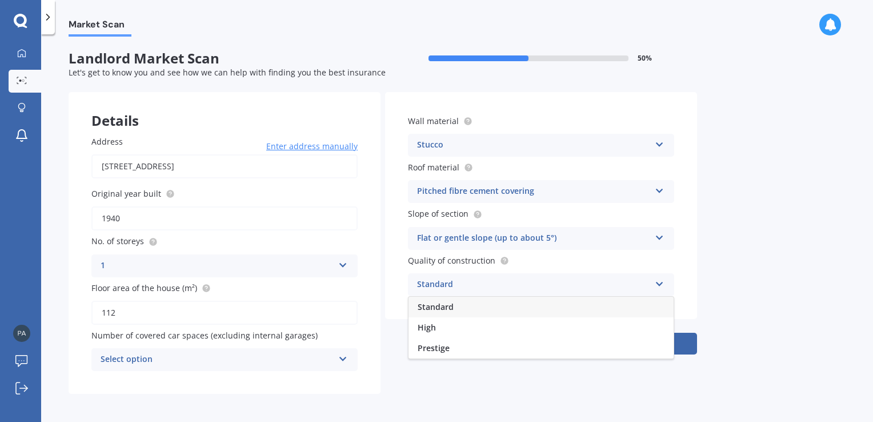
click at [658, 283] on icon at bounding box center [660, 282] width 10 height 8
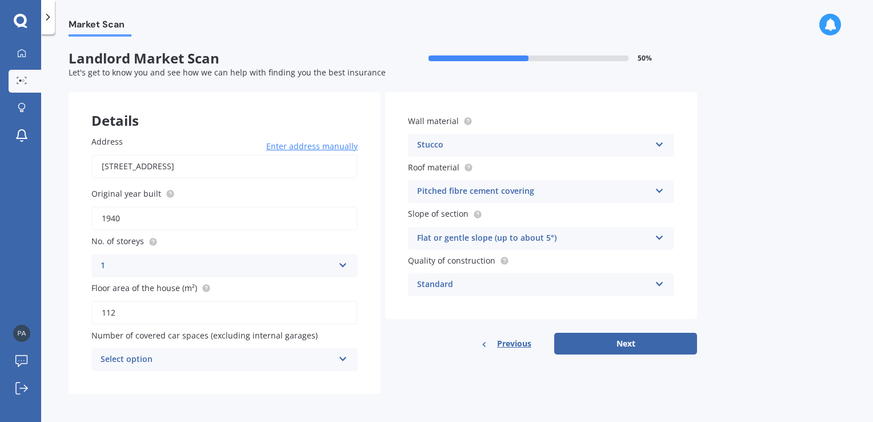
scroll to position [1, 0]
click at [341, 357] on icon at bounding box center [343, 356] width 10 height 8
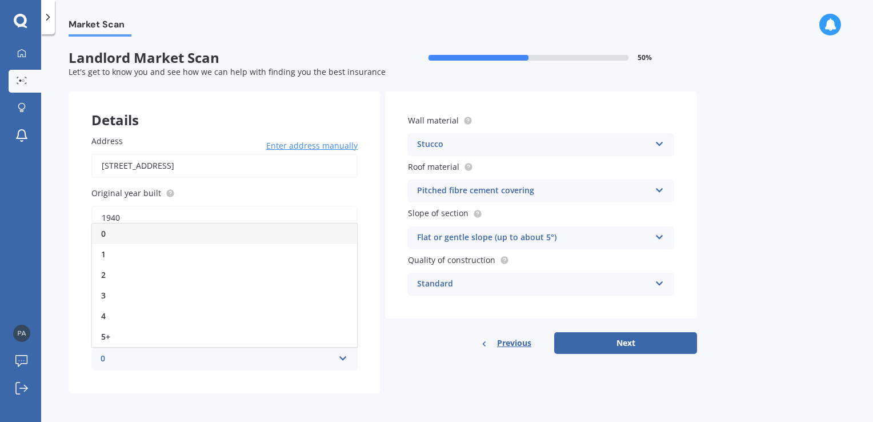
click at [315, 388] on div "Address [STREET_ADDRESS] Enter address manually Search Original year built 1940…" at bounding box center [225, 252] width 312 height 281
click at [343, 360] on icon at bounding box center [343, 356] width 10 height 8
click at [119, 335] on div "5+" at bounding box center [224, 336] width 265 height 21
click at [638, 345] on button "Next" at bounding box center [625, 343] width 143 height 22
select select "19"
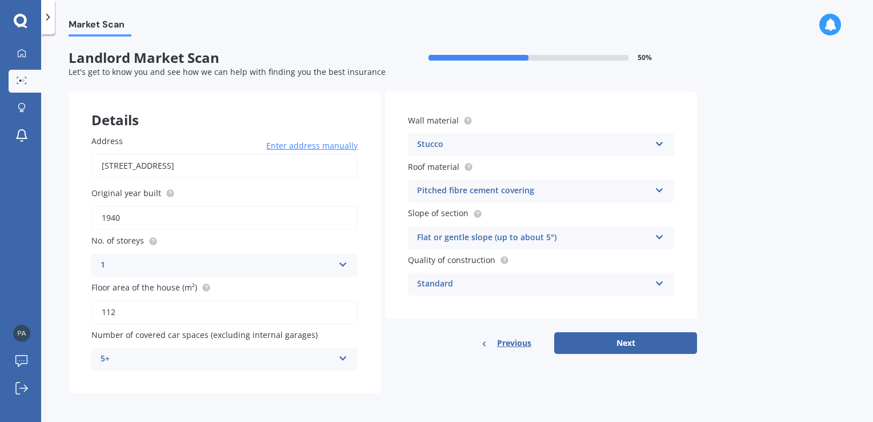
select select "09"
select select "1970"
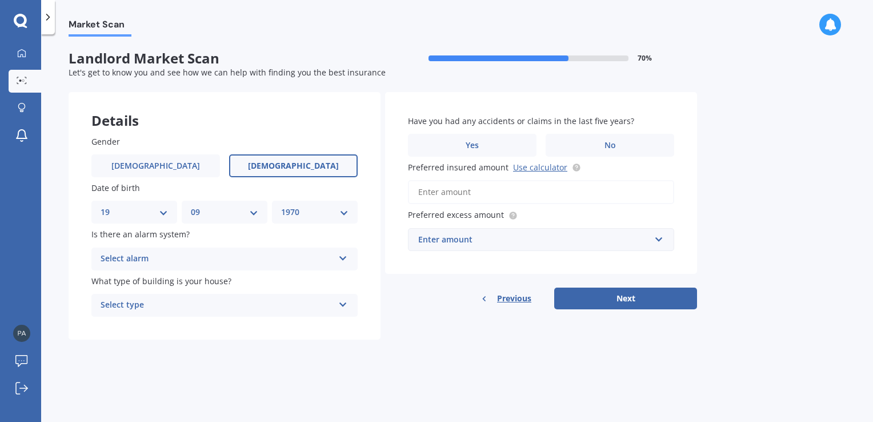
scroll to position [0, 0]
click at [339, 256] on icon at bounding box center [343, 256] width 10 height 8
click at [161, 321] on div "No" at bounding box center [224, 322] width 265 height 21
click at [344, 306] on icon at bounding box center [343, 302] width 10 height 8
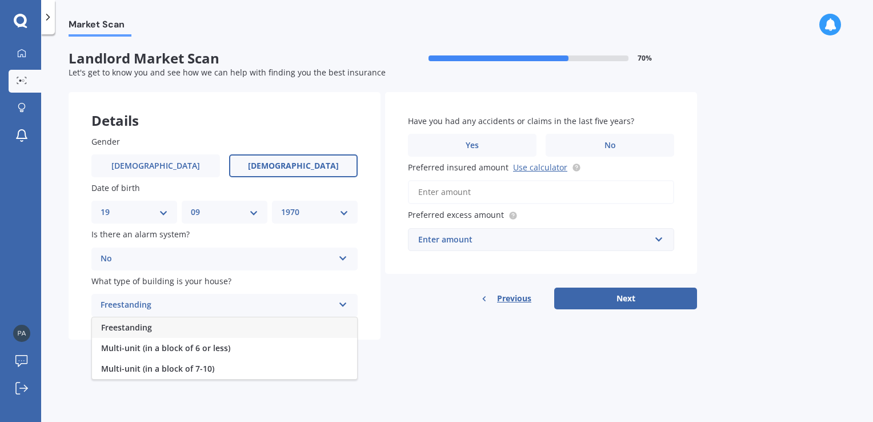
click at [153, 326] on div "Freestanding" at bounding box center [224, 327] width 265 height 21
click at [618, 145] on label "No" at bounding box center [610, 145] width 129 height 23
click at [0, 0] on input "No" at bounding box center [0, 0] width 0 height 0
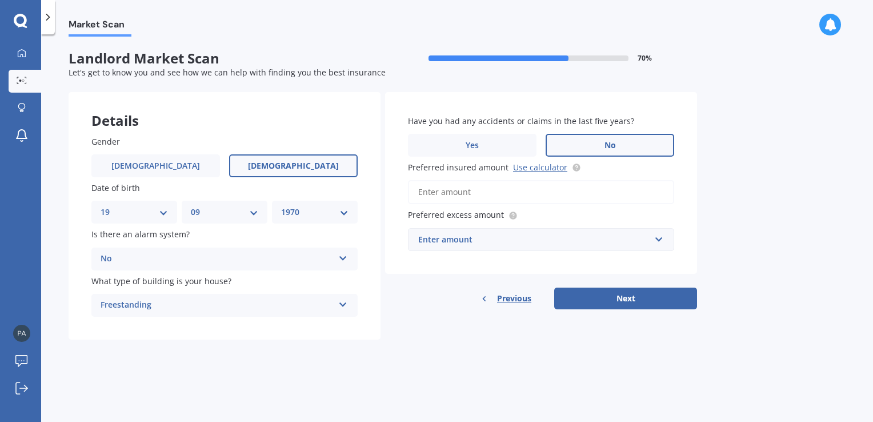
click at [525, 169] on link "Use calculator" at bounding box center [540, 167] width 54 height 11
click at [467, 189] on input "Preferred insured amount Use calculator" at bounding box center [541, 192] width 266 height 24
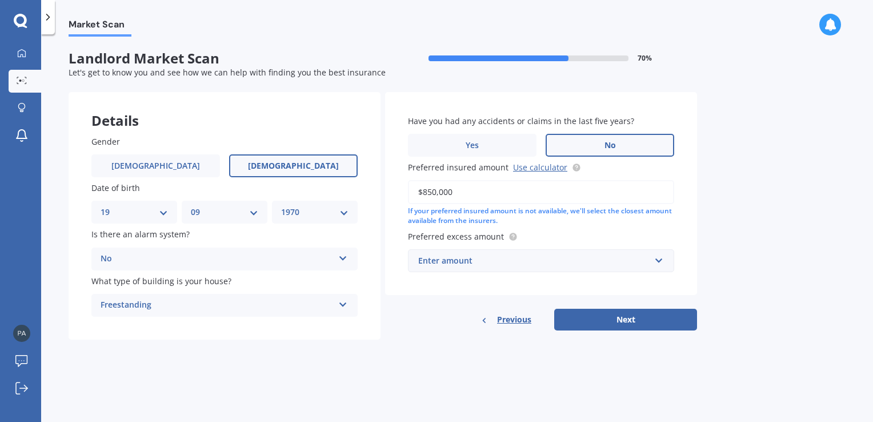
type input "$850,000"
click at [662, 259] on input "text" at bounding box center [537, 261] width 256 height 22
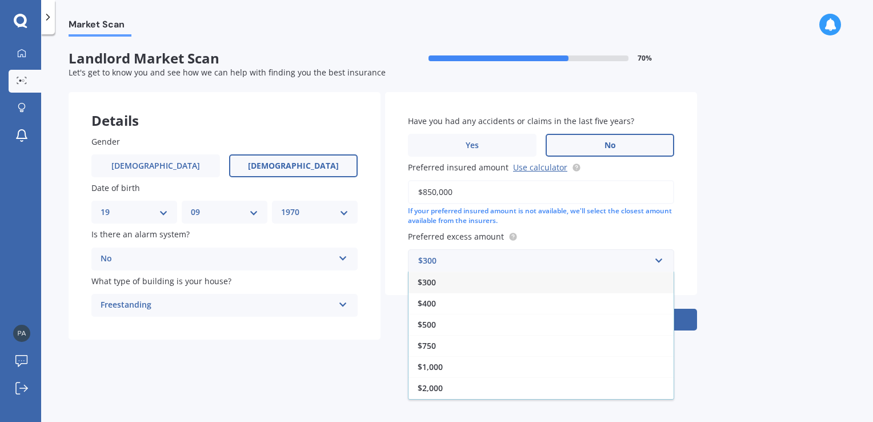
click at [444, 349] on div "$750" at bounding box center [541, 345] width 265 height 21
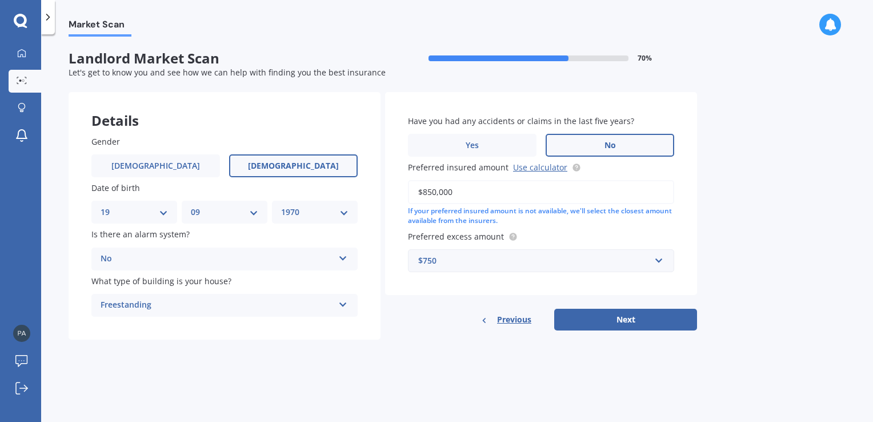
click at [629, 322] on button "Next" at bounding box center [625, 320] width 143 height 22
select select "19"
select select "09"
select select "1970"
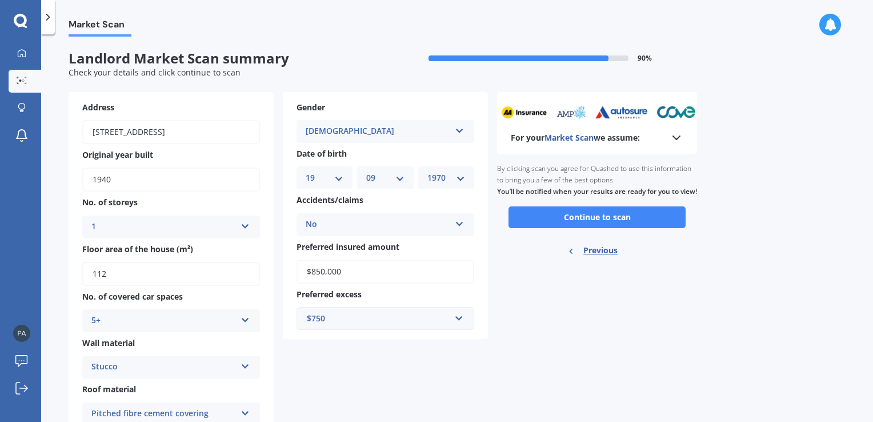
click at [609, 228] on button "Continue to scan" at bounding box center [597, 217] width 177 height 22
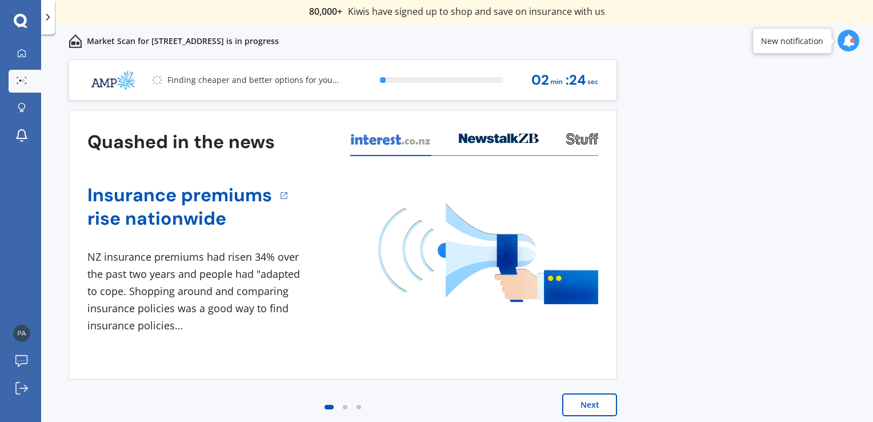
click at [586, 414] on button "Next" at bounding box center [589, 404] width 55 height 23
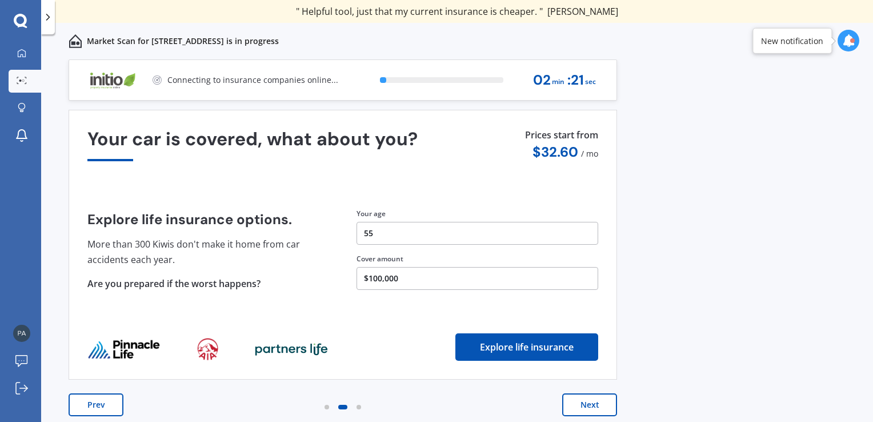
click at [587, 408] on button "Next" at bounding box center [589, 404] width 55 height 23
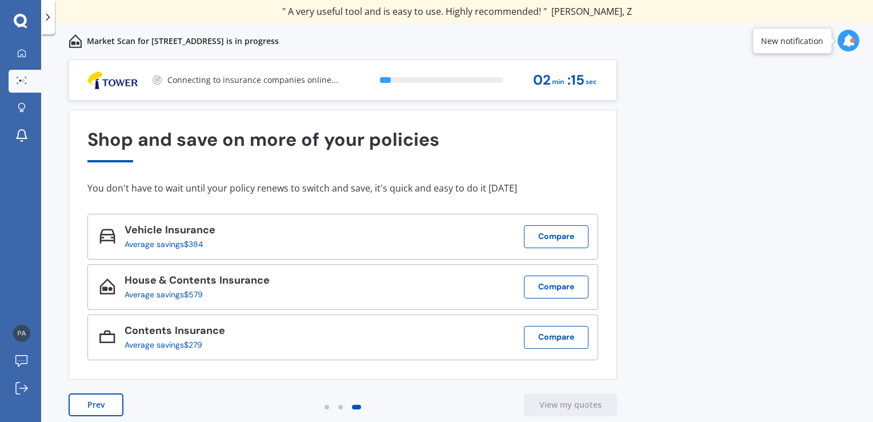
click at [558, 241] on button "Compare" at bounding box center [556, 236] width 65 height 23
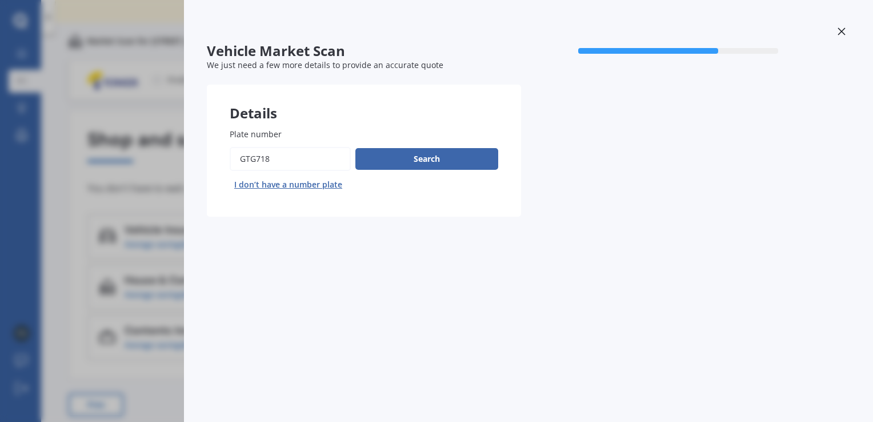
click at [290, 154] on input "Plate number" at bounding box center [290, 159] width 121 height 24
type input "G"
type input "cv9581"
click at [423, 157] on button "Search" at bounding box center [426, 159] width 143 height 22
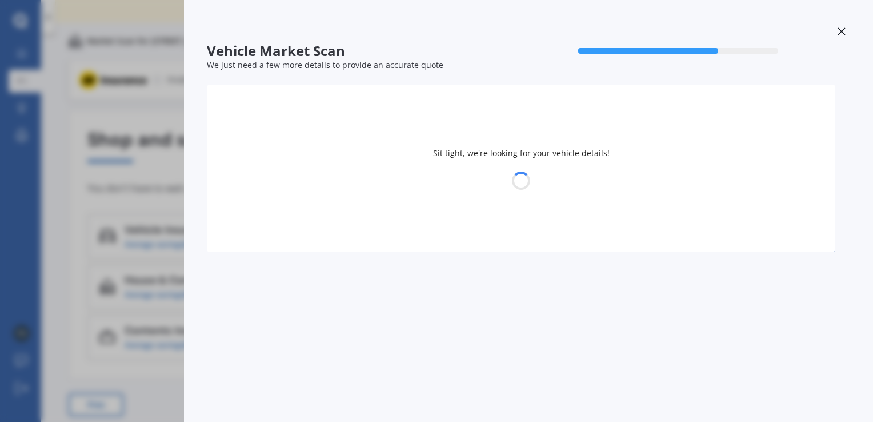
select select "MORRIS"
select select "19"
select select "09"
select select "1970"
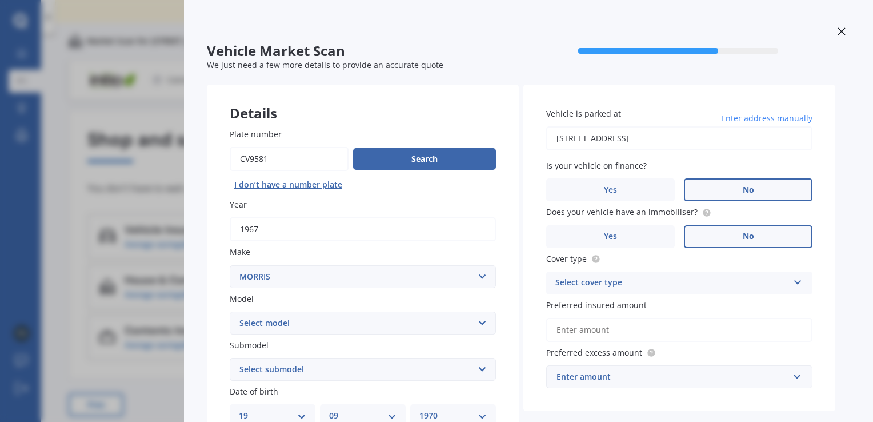
click at [477, 323] on select "Select model Minor" at bounding box center [363, 322] width 266 height 23
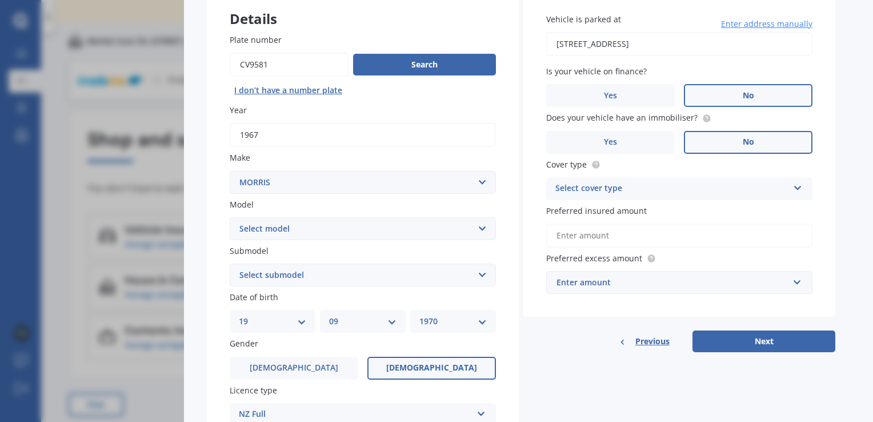
scroll to position [102, 0]
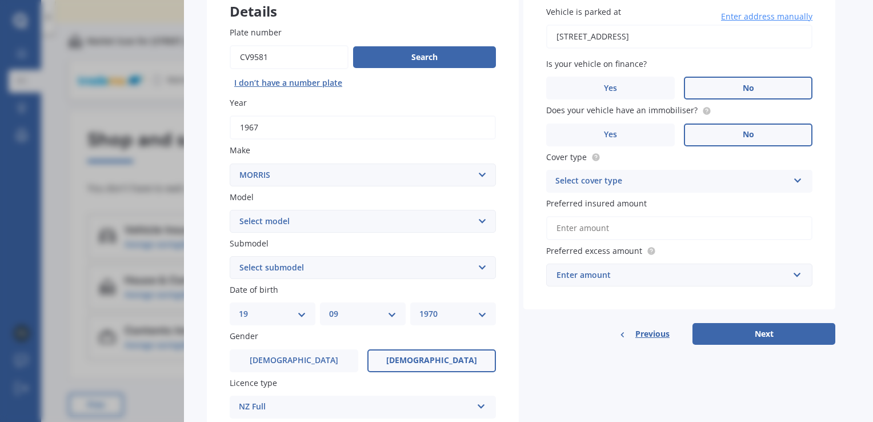
click at [478, 269] on select "Select submodel" at bounding box center [363, 267] width 266 height 23
click at [511, 257] on div "Plate number Search I don’t have a number plate Year [DATE] Make Select make AC…" at bounding box center [363, 268] width 312 height 531
click at [481, 221] on select "Select model Minor" at bounding box center [363, 221] width 266 height 23
click at [514, 238] on div "Plate number Search I don’t have a number plate Year [DATE] Make Select make AC…" at bounding box center [363, 268] width 312 height 531
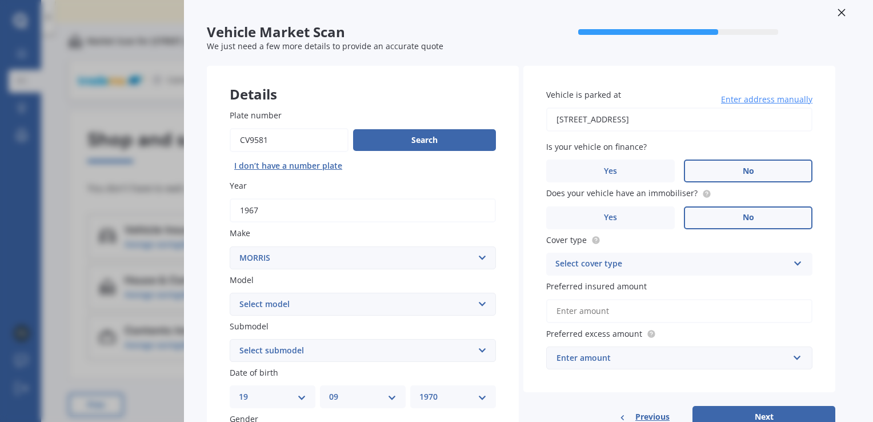
scroll to position [0, 0]
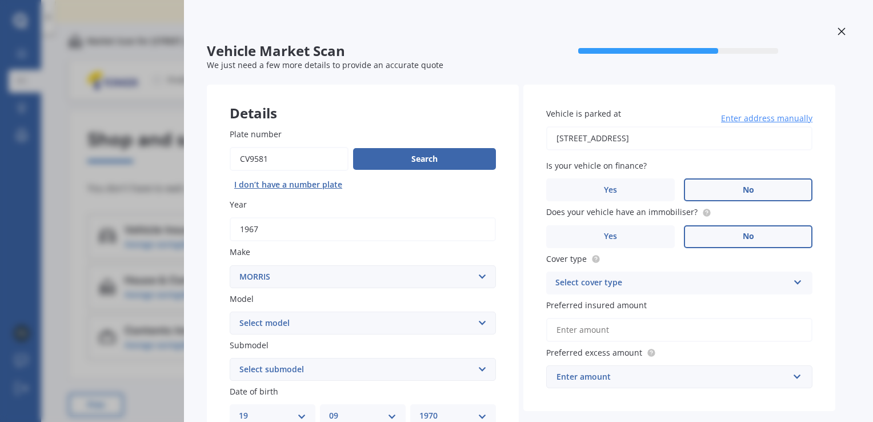
click at [795, 283] on icon at bounding box center [798, 280] width 10 height 8
click at [647, 308] on div "Comprehensive" at bounding box center [679, 305] width 265 height 21
click at [630, 329] on input "Preferred insured amount" at bounding box center [679, 330] width 266 height 24
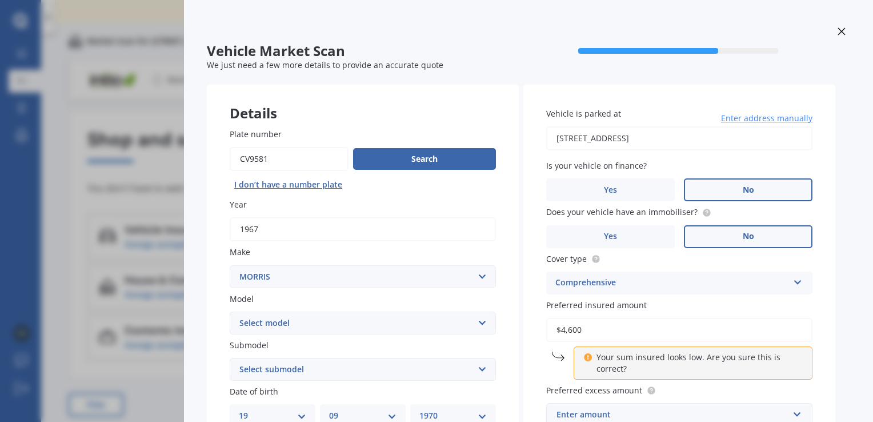
type input "$4,600"
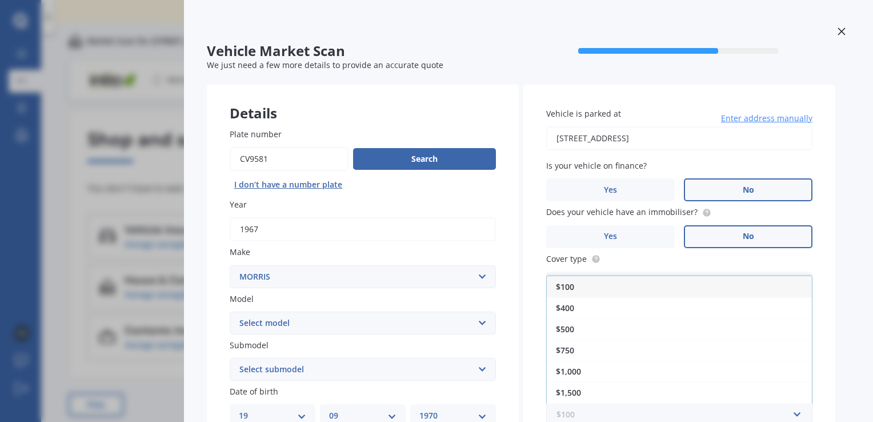
scroll to position [2, 0]
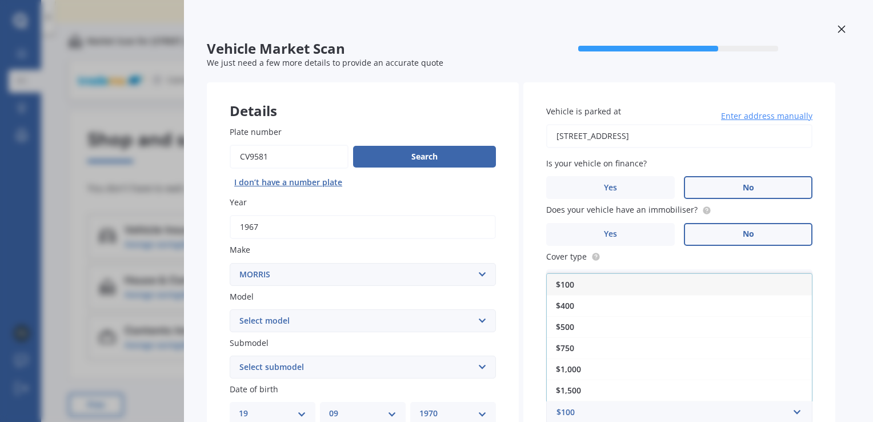
click at [839, 361] on div "Vehicle Market Scan 70 % We just need a few more details to provide an accurate…" at bounding box center [528, 211] width 689 height 422
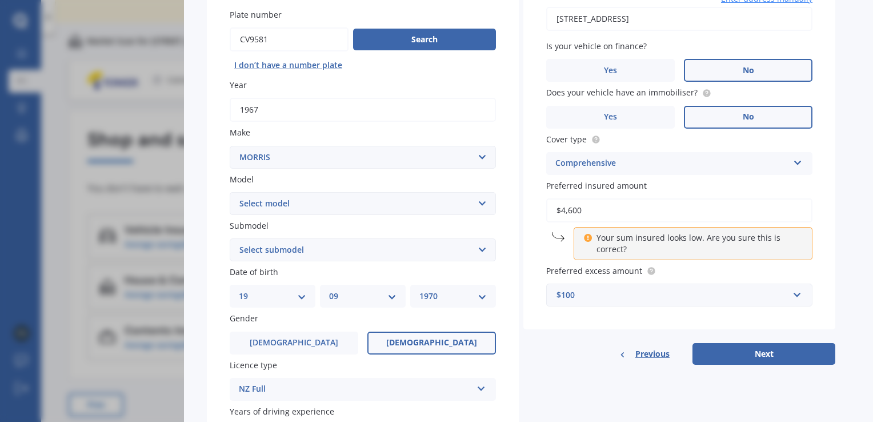
scroll to position [125, 0]
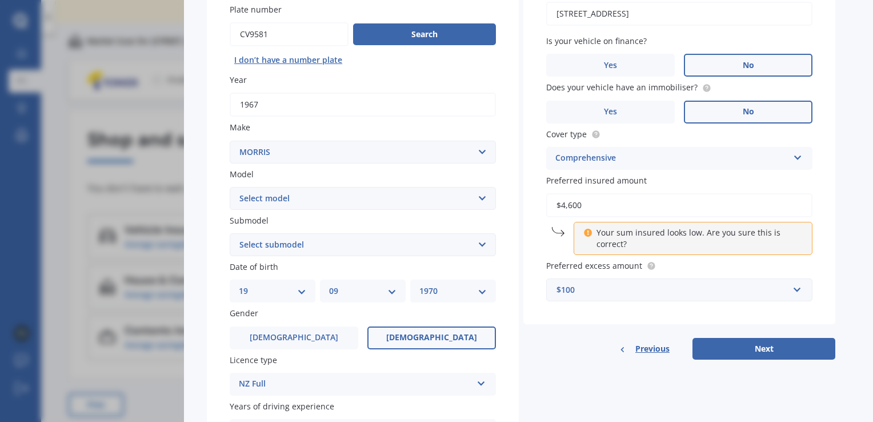
click at [766, 344] on button "Next" at bounding box center [764, 349] width 143 height 22
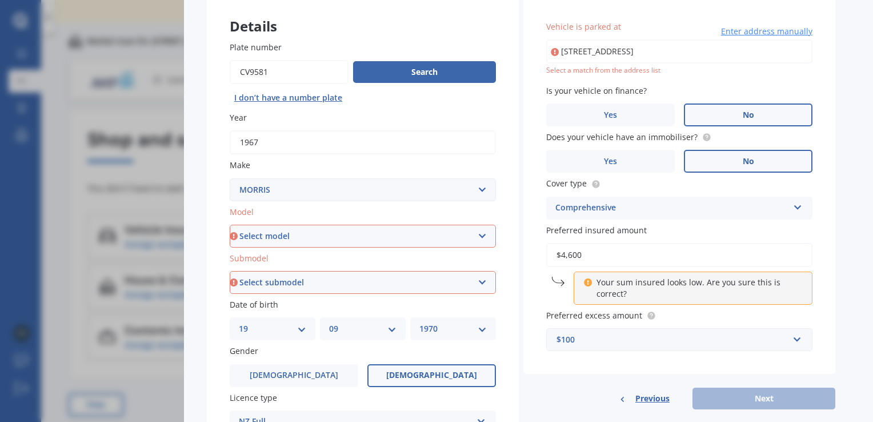
scroll to position [0, 0]
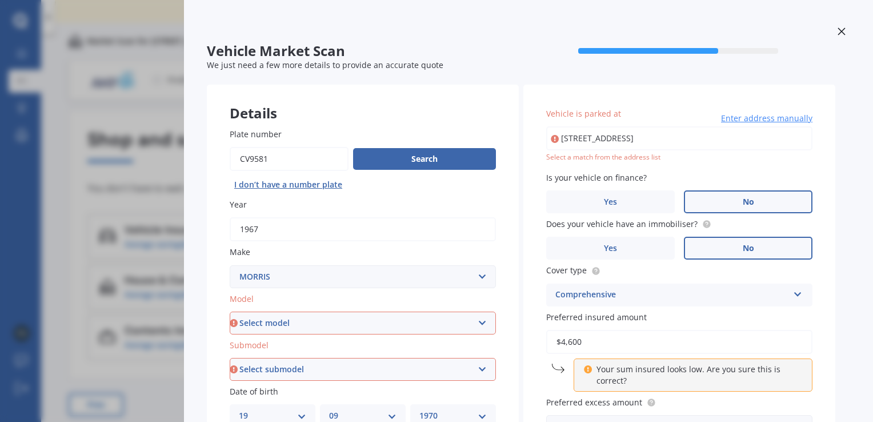
click at [745, 136] on input "[STREET_ADDRESS]" at bounding box center [679, 138] width 266 height 24
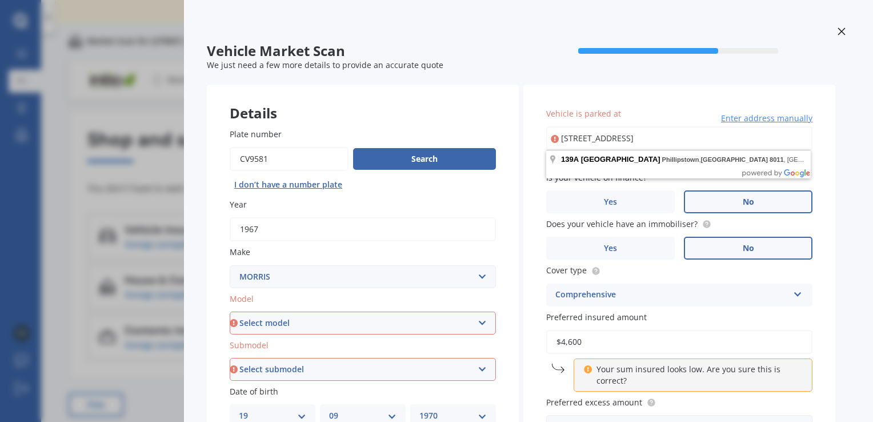
click at [796, 139] on input "[STREET_ADDRESS]" at bounding box center [679, 138] width 266 height 24
type input "1"
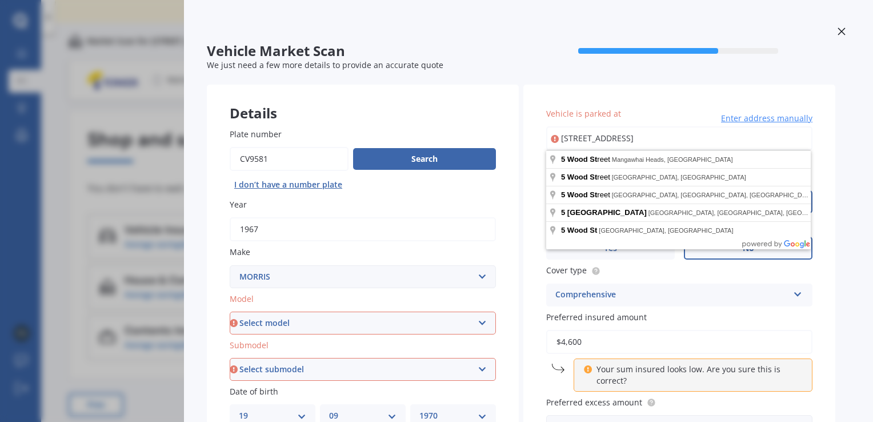
click at [678, 142] on input "[STREET_ADDRESS]" at bounding box center [679, 138] width 266 height 24
type input "[STREET_ADDRESS]"
select select "09"
select select "07"
select select "1971"
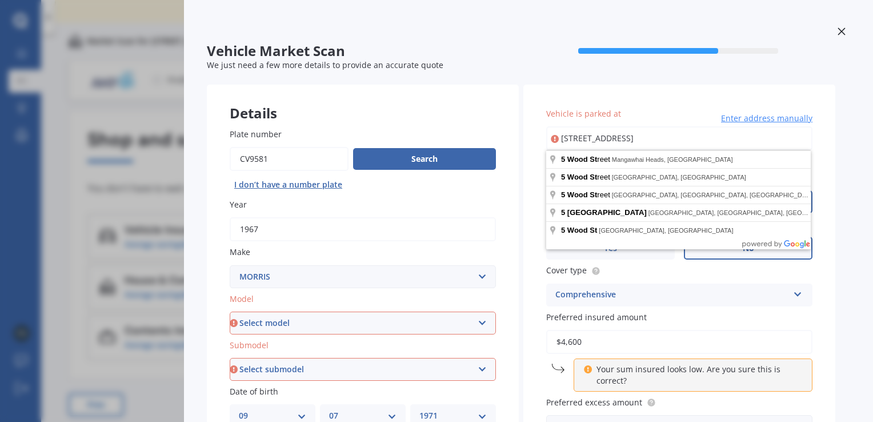
click at [839, 311] on div "Vehicle Market Scan 70 % We just need a few more details to provide an accurate…" at bounding box center [528, 211] width 689 height 422
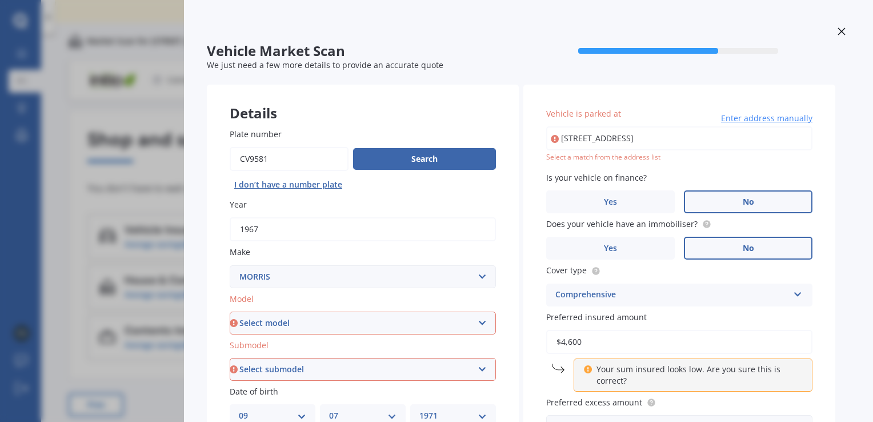
click at [681, 137] on input "[STREET_ADDRESS]" at bounding box center [679, 138] width 266 height 24
type input "[STREET_ADDRESS]"
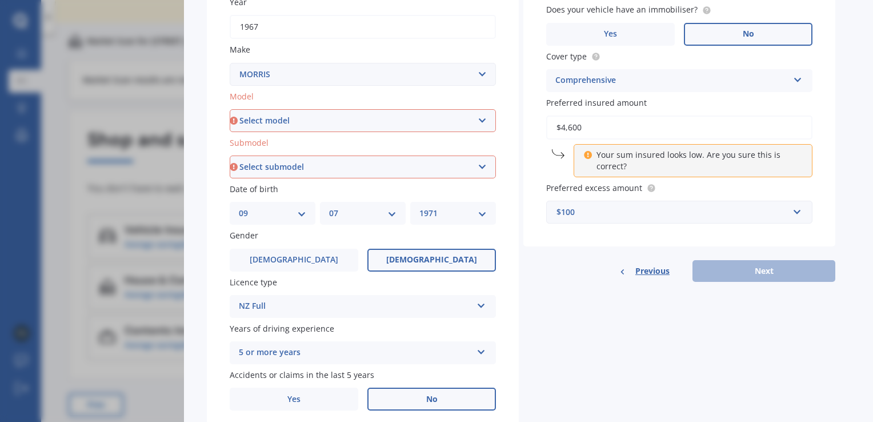
scroll to position [218, 0]
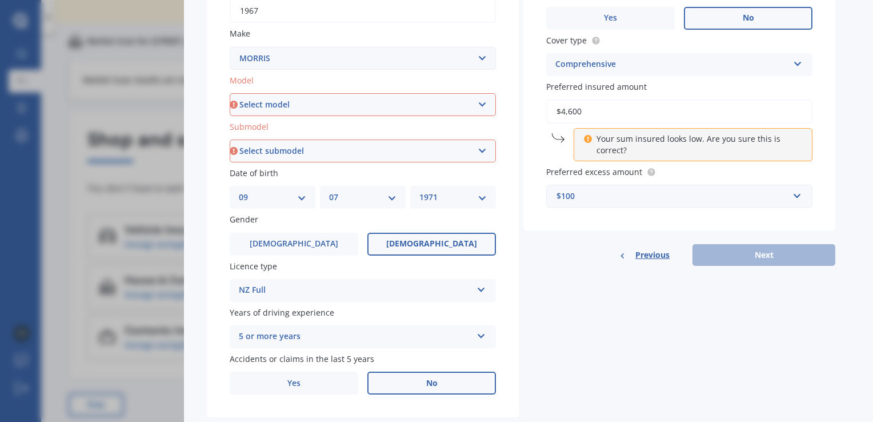
click at [767, 257] on div "Previous Next" at bounding box center [679, 255] width 312 height 22
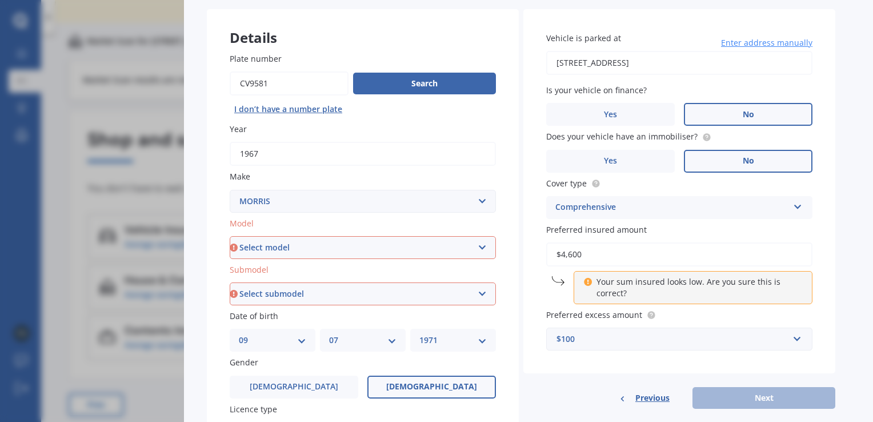
scroll to position [0, 0]
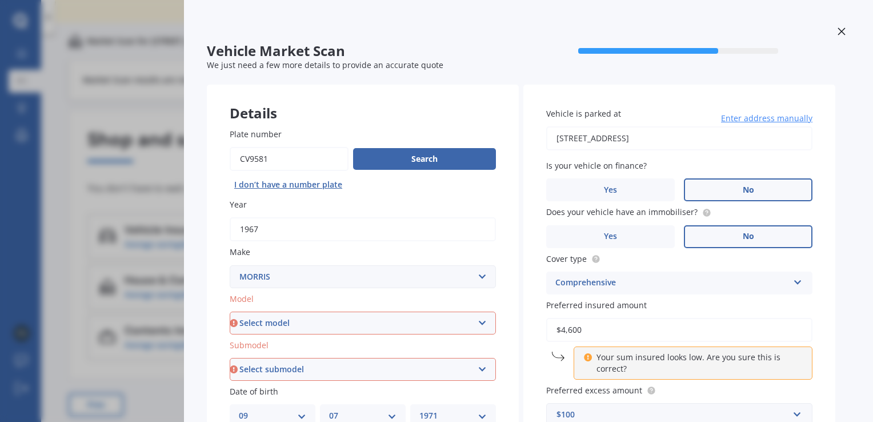
click at [481, 323] on select "Select model Minor" at bounding box center [363, 322] width 266 height 23
click at [512, 268] on div "Plate number Search I don’t have a number plate Year [DATE] Make Select make AC…" at bounding box center [363, 370] width 312 height 531
click at [480, 370] on select "Select submodel" at bounding box center [363, 369] width 266 height 23
click at [478, 319] on select "Select model Minor" at bounding box center [363, 322] width 266 height 23
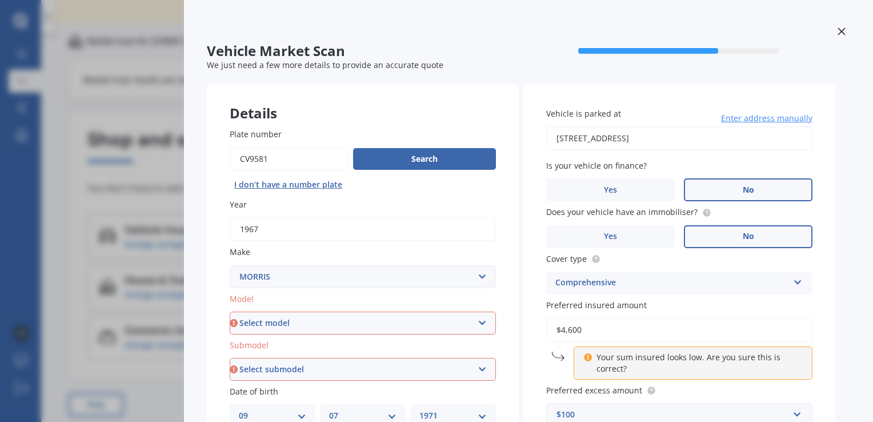
select select "MINOR"
click at [230, 311] on select "Select model Minor" at bounding box center [363, 322] width 266 height 23
click at [485, 366] on select "Select submodel (All)" at bounding box center [363, 369] width 266 height 23
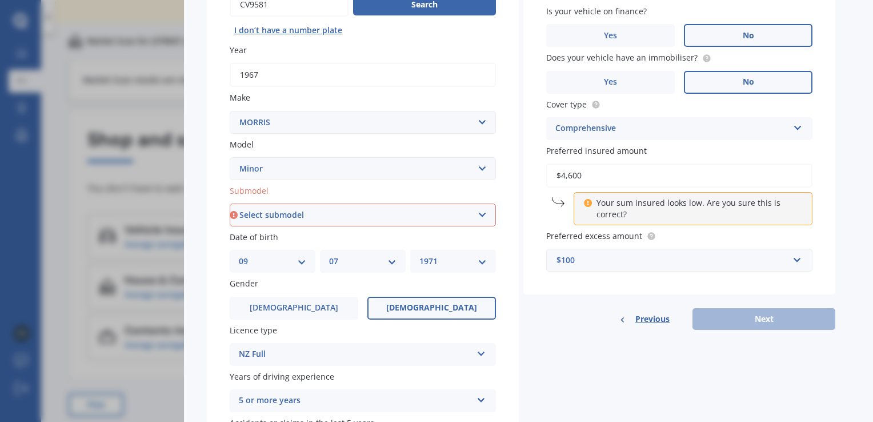
scroll to position [189, 0]
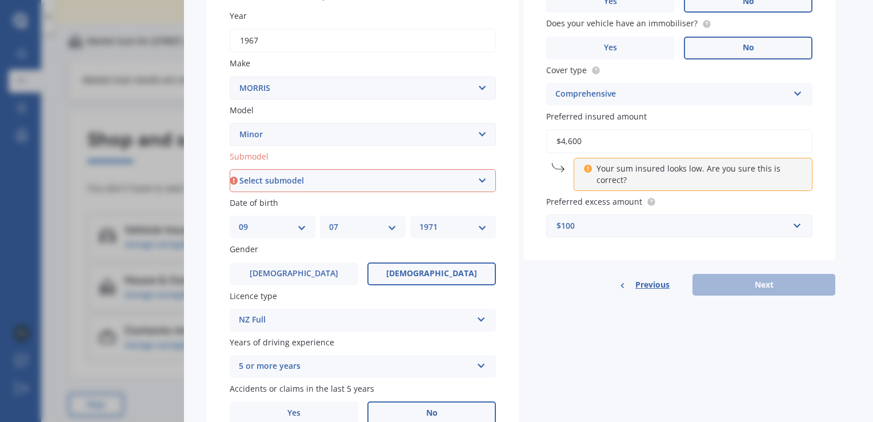
click at [479, 183] on select "Select submodel (All)" at bounding box center [363, 180] width 266 height 23
select select "(ALL)"
click at [230, 169] on select "Select submodel (All)" at bounding box center [363, 180] width 266 height 23
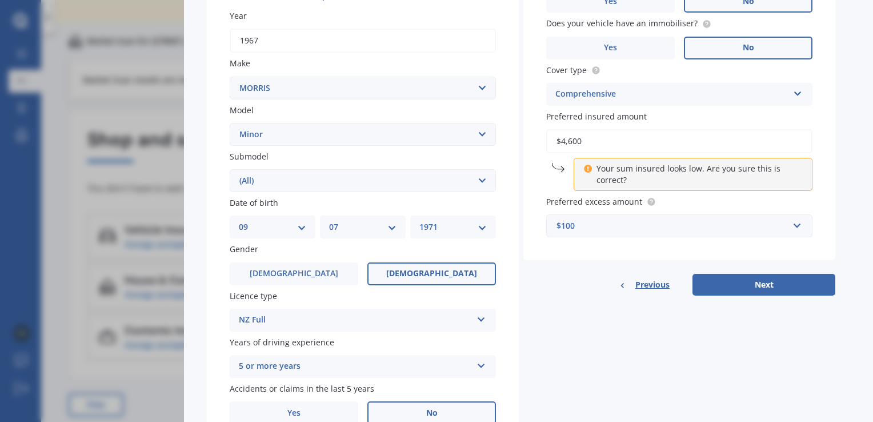
click at [754, 282] on button "Next" at bounding box center [764, 285] width 143 height 22
select select "09"
select select "07"
select select "1971"
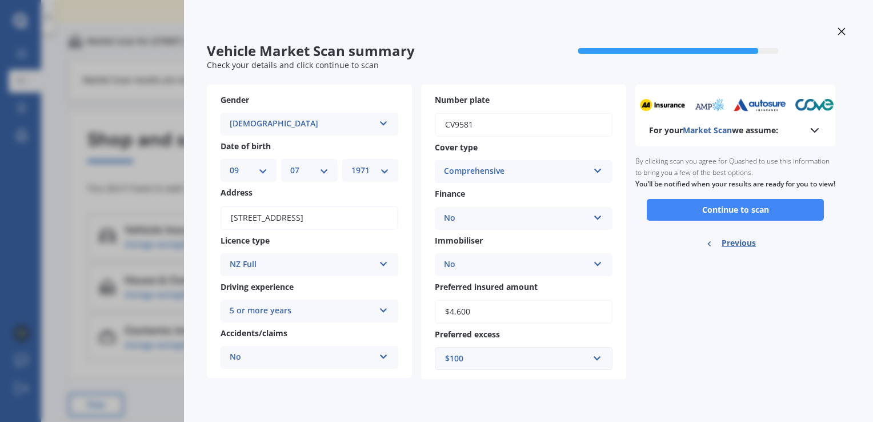
scroll to position [0, 0]
click at [734, 218] on button "Continue to scan" at bounding box center [735, 210] width 177 height 22
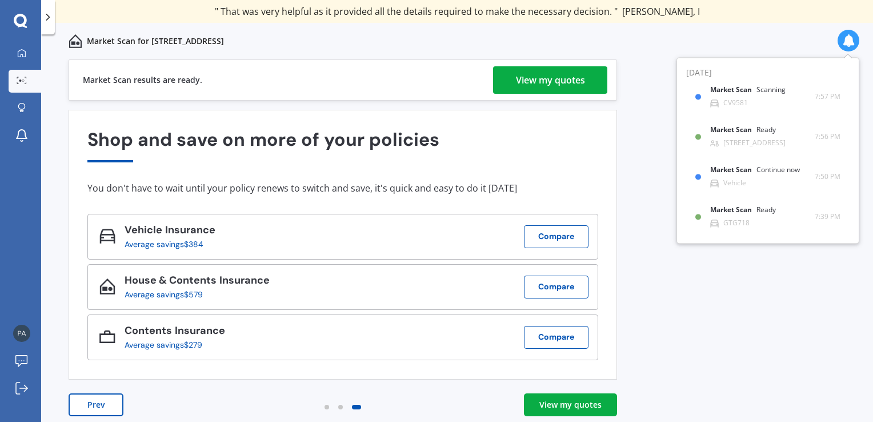
click at [554, 335] on button "Compare" at bounding box center [556, 337] width 65 height 23
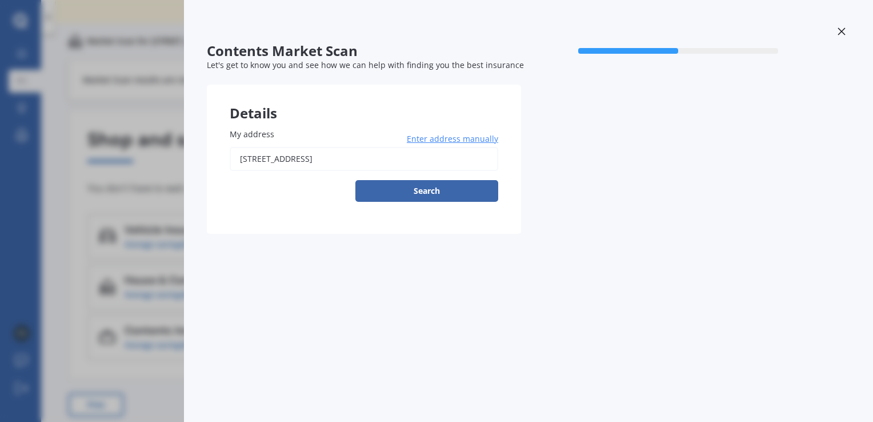
click at [359, 160] on input "[STREET_ADDRESS]" at bounding box center [364, 159] width 269 height 24
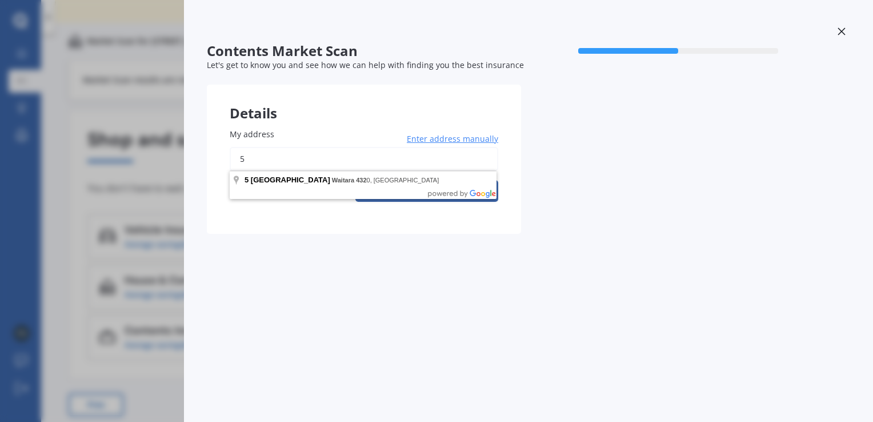
type input "5"
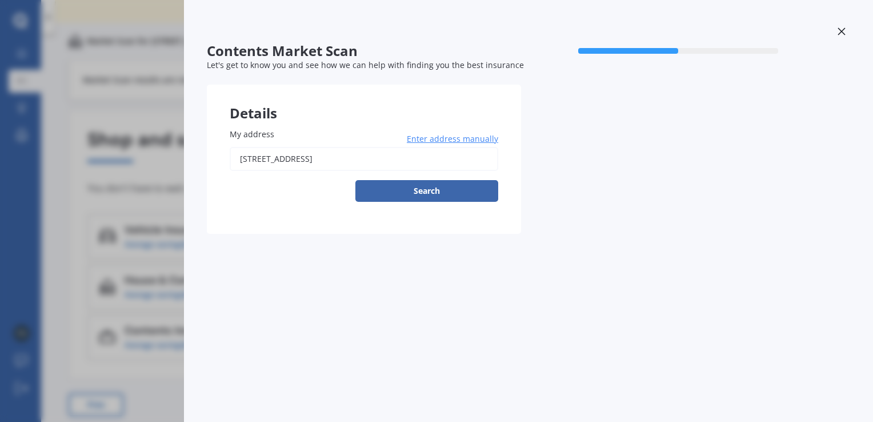
type input "[STREET_ADDRESS]"
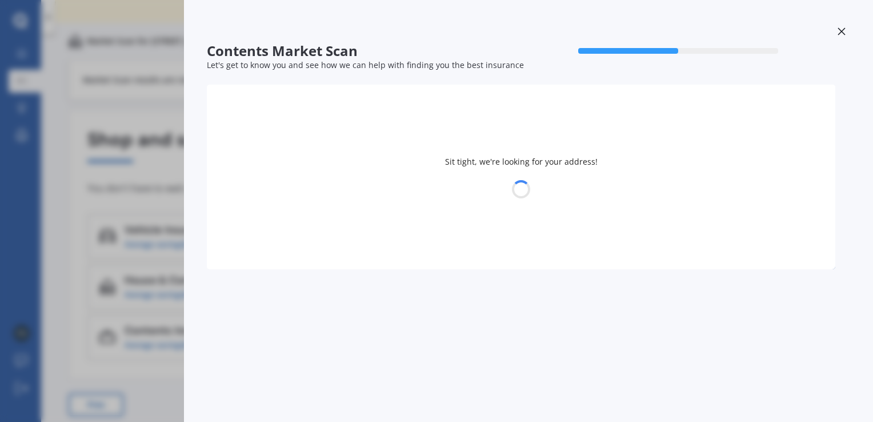
select select "19"
select select "09"
select select "1970"
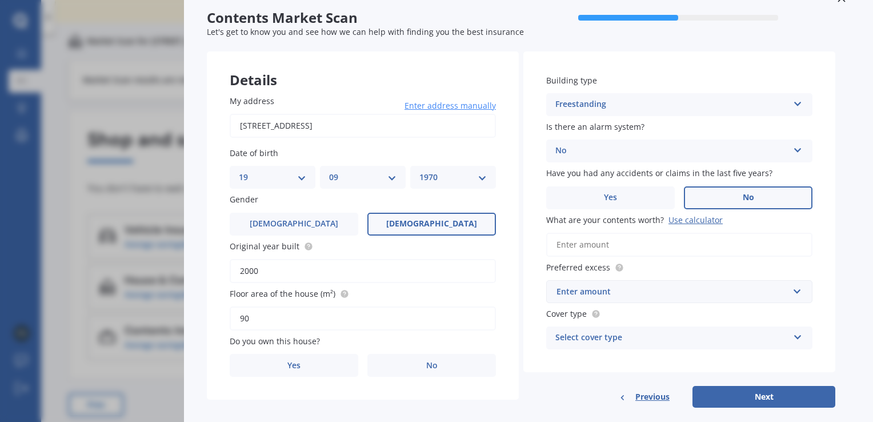
scroll to position [50, 0]
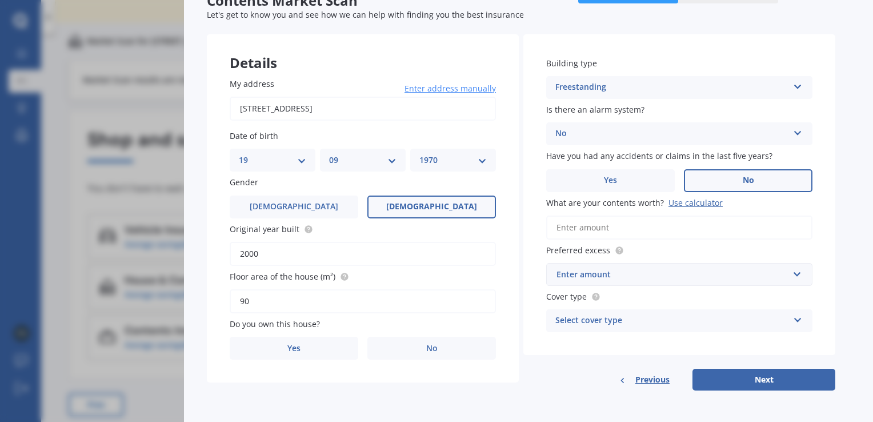
click at [444, 345] on label "No" at bounding box center [431, 348] width 129 height 23
click at [0, 0] on input "No" at bounding box center [0, 0] width 0 height 0
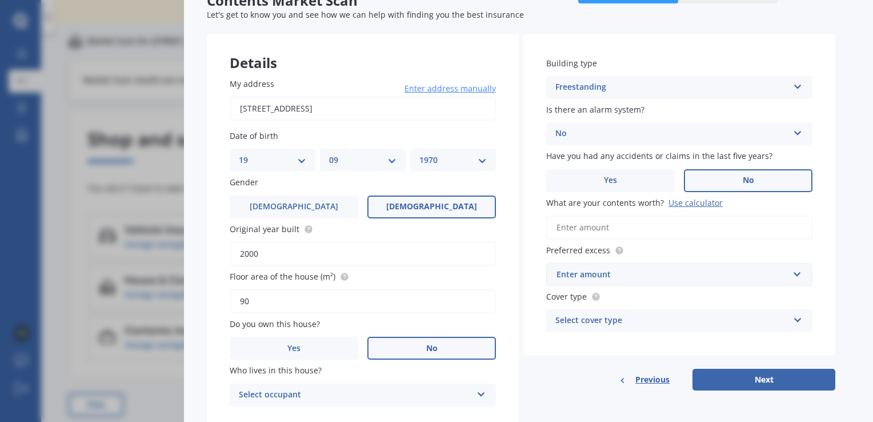
scroll to position [89, 0]
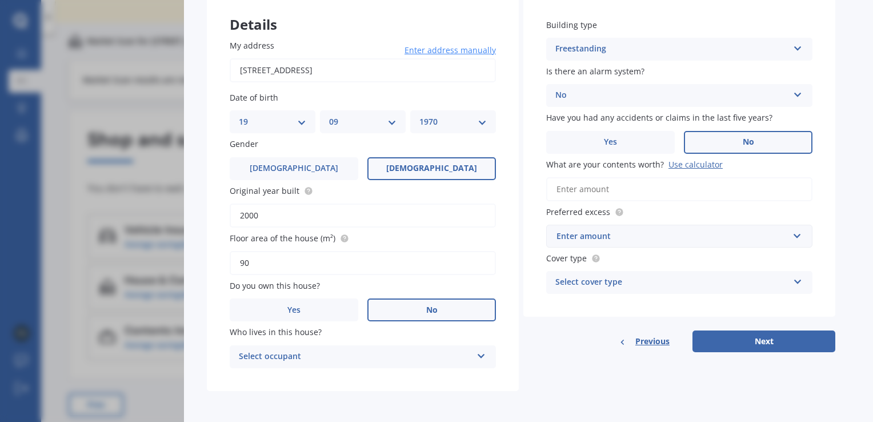
click at [481, 353] on icon at bounding box center [482, 354] width 10 height 8
click at [457, 357] on div "Tenant" at bounding box center [355, 357] width 233 height 14
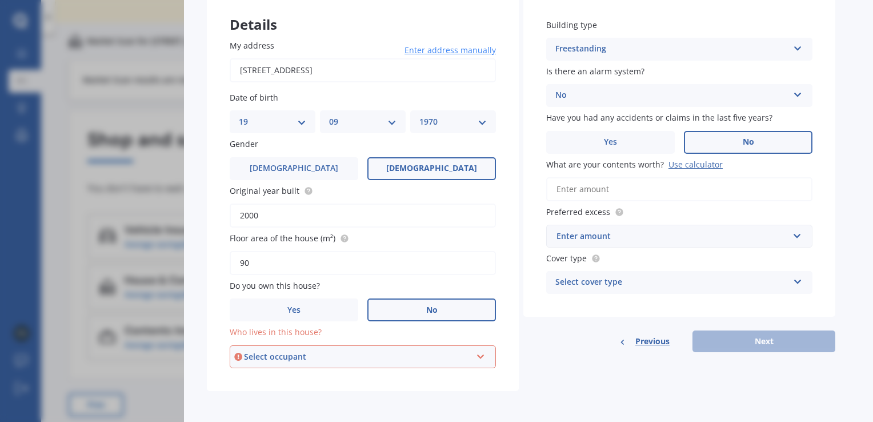
click at [479, 357] on icon at bounding box center [481, 354] width 10 height 8
click at [395, 385] on div "Tenant" at bounding box center [363, 378] width 264 height 21
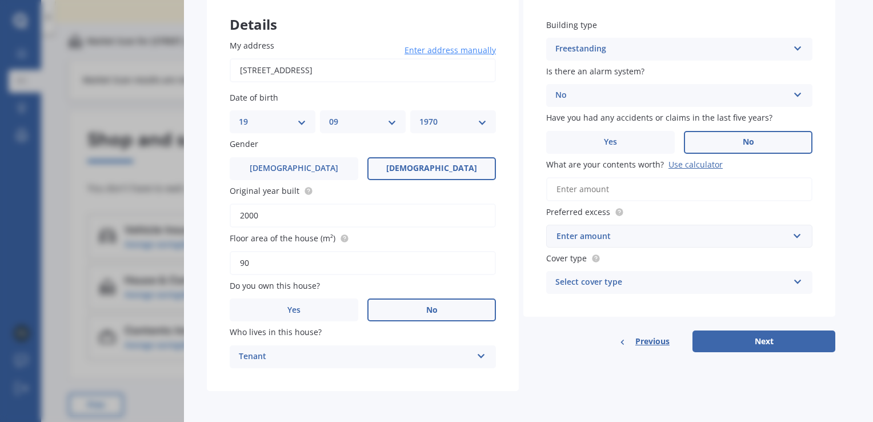
click at [797, 49] on icon at bounding box center [798, 46] width 10 height 8
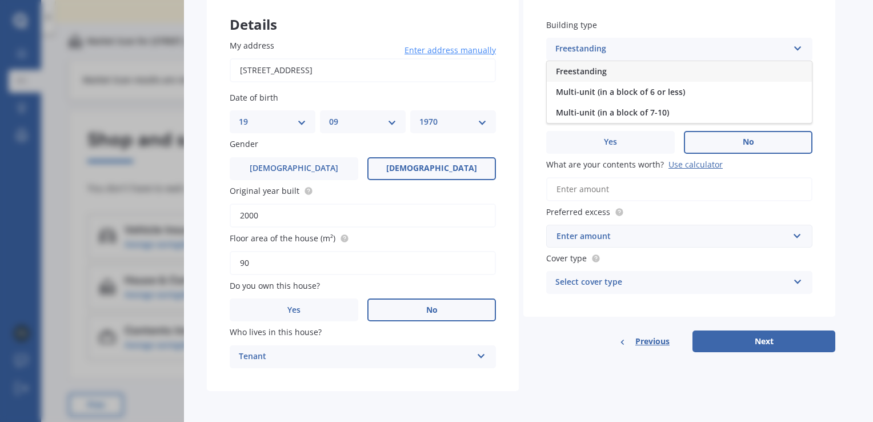
click at [681, 91] on span "Multi-unit (in a block of 6 or less)" at bounding box center [620, 91] width 129 height 11
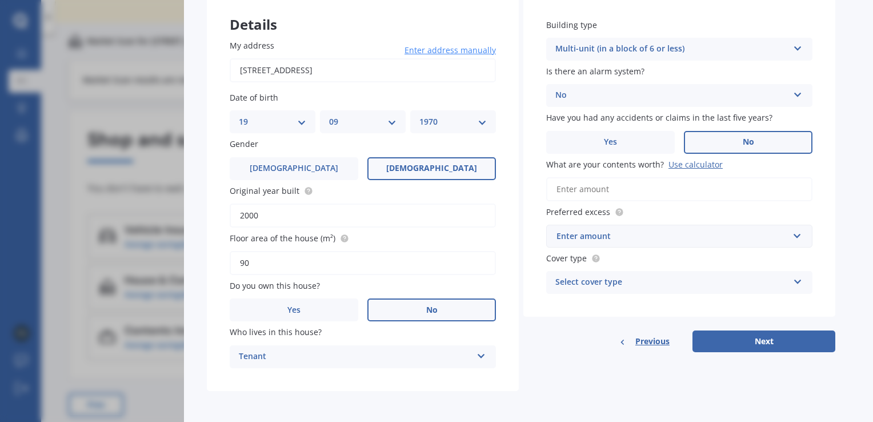
click at [798, 96] on icon at bounding box center [798, 93] width 10 height 8
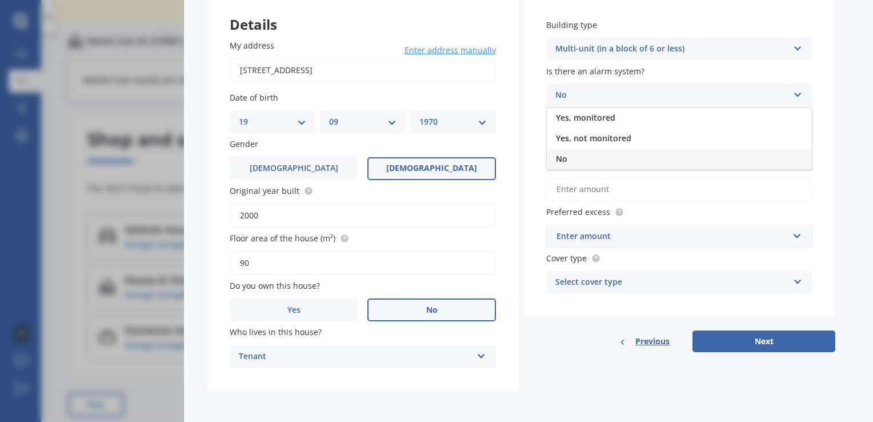
click at [630, 139] on div "Yes, not monitored" at bounding box center [679, 138] width 265 height 21
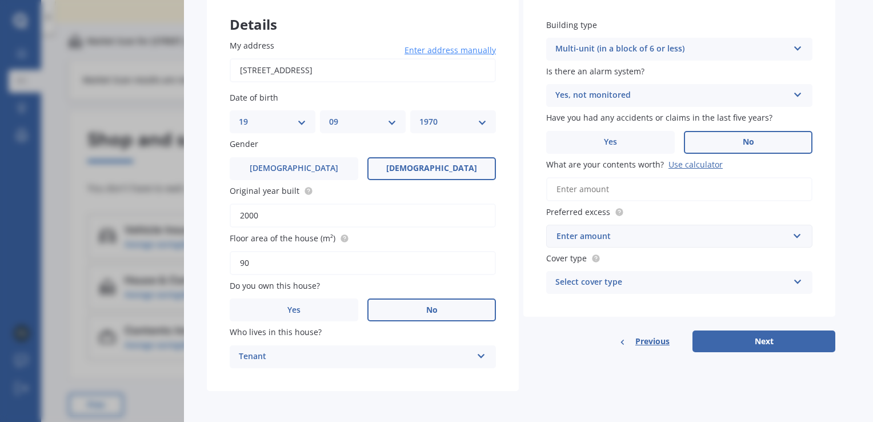
click at [620, 187] on input "What are your contents worth? Use calculator" at bounding box center [679, 189] width 266 height 24
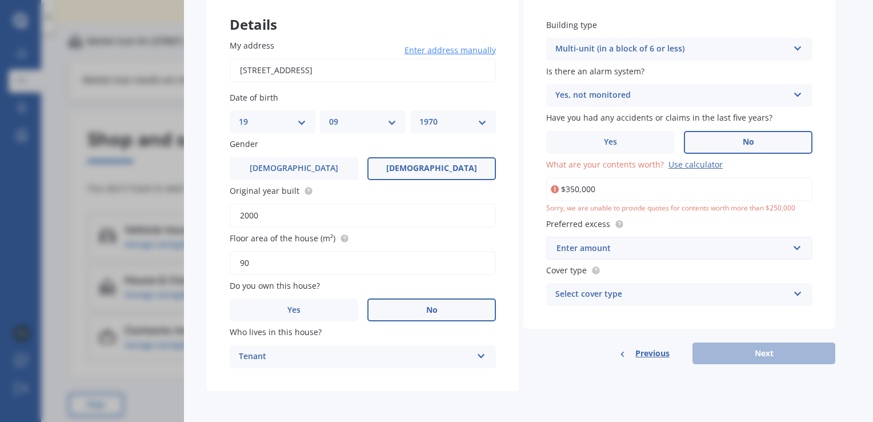
click button "Search" at bounding box center [0, 0] width 0 height 0
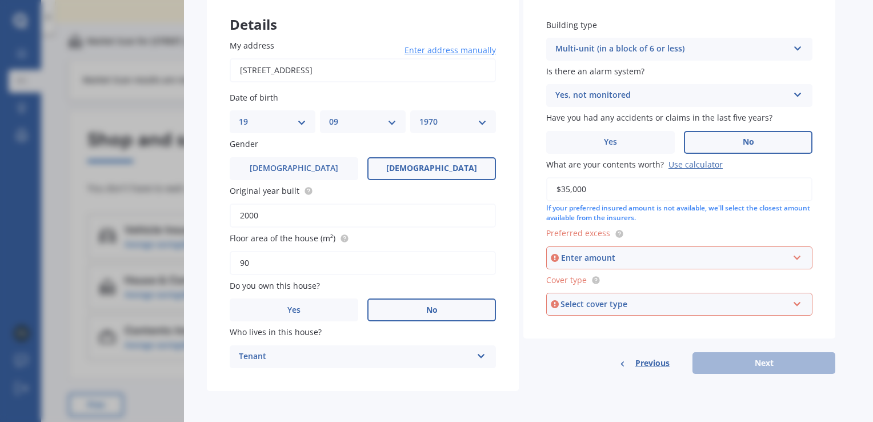
type input "$35,000"
click at [792, 258] on input "text" at bounding box center [675, 258] width 256 height 22
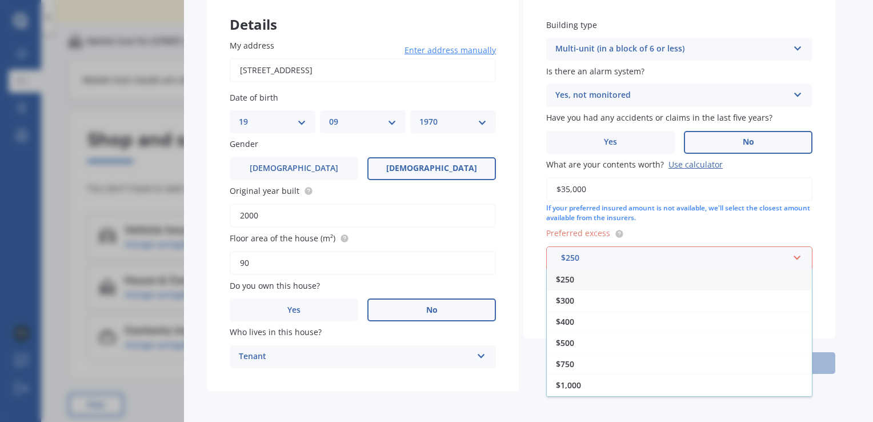
click at [587, 345] on div "$500" at bounding box center [679, 342] width 265 height 21
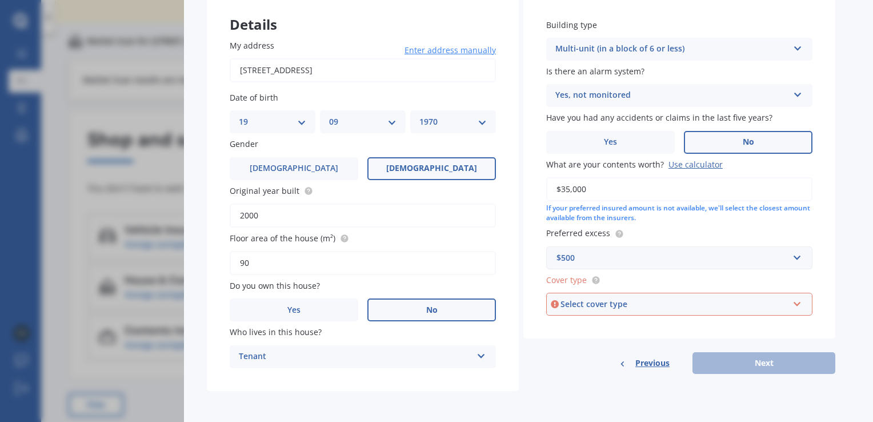
click at [799, 306] on icon at bounding box center [798, 302] width 10 height 8
click at [766, 308] on div "High" at bounding box center [674, 304] width 227 height 13
click at [797, 305] on icon at bounding box center [798, 302] width 10 height 8
click at [683, 329] on div "High" at bounding box center [679, 325] width 264 height 21
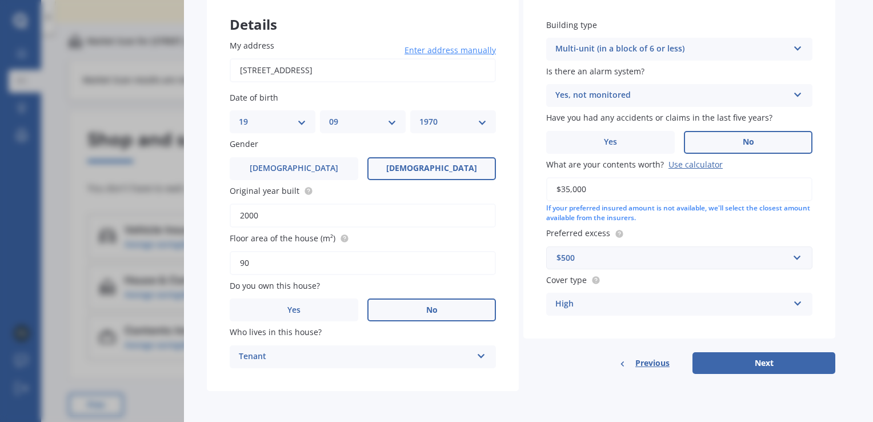
click at [765, 369] on button "Next" at bounding box center [764, 363] width 143 height 22
select select "19"
select select "09"
select select "1970"
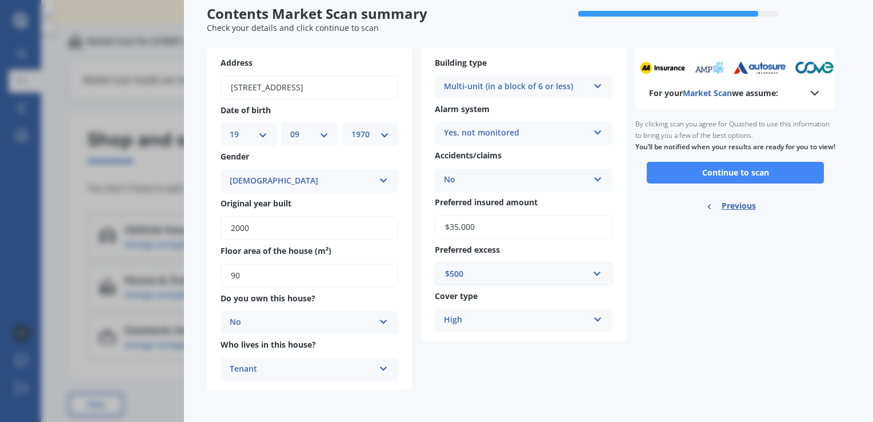
scroll to position [36, 0]
click at [751, 185] on button "Continue to scan" at bounding box center [735, 174] width 177 height 22
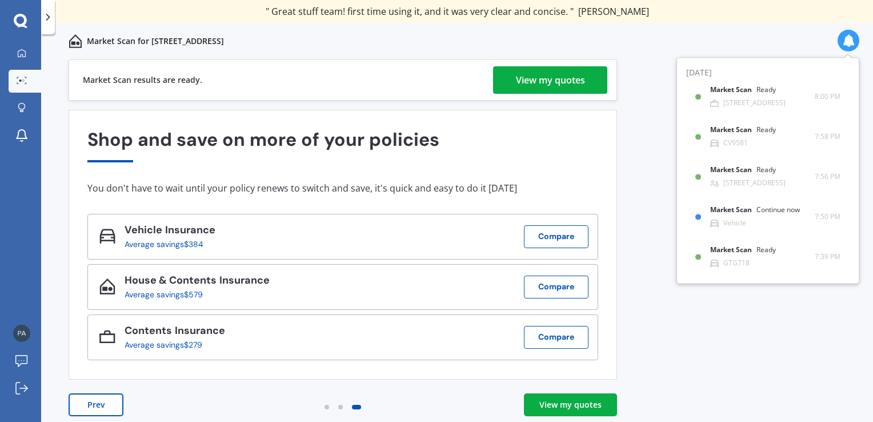
click at [736, 219] on div "Market Scan Continue now" at bounding box center [761, 212] width 103 height 13
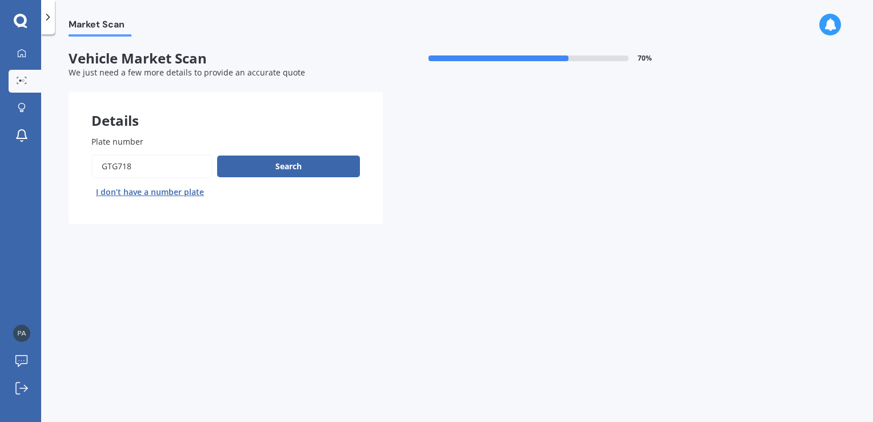
click at [21, 64] on link "My Dashboard" at bounding box center [25, 53] width 33 height 23
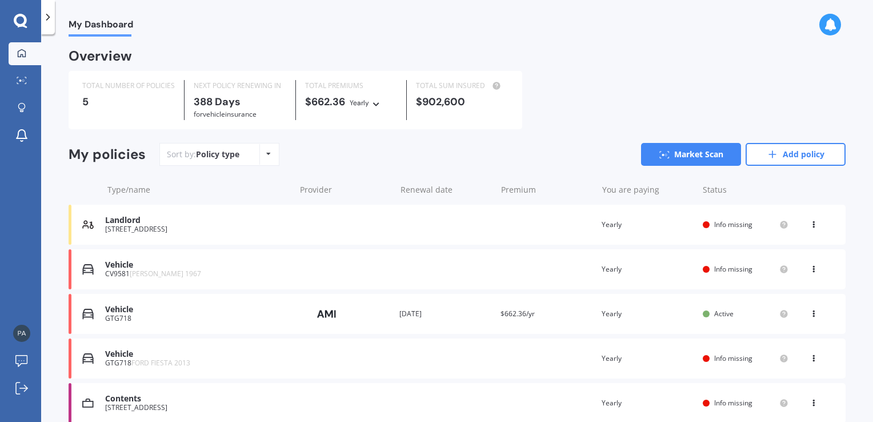
click at [496, 85] on circle at bounding box center [496, 85] width 7 height 7
click at [267, 153] on icon at bounding box center [268, 153] width 5 height 7
click at [266, 155] on icon at bounding box center [268, 153] width 5 height 7
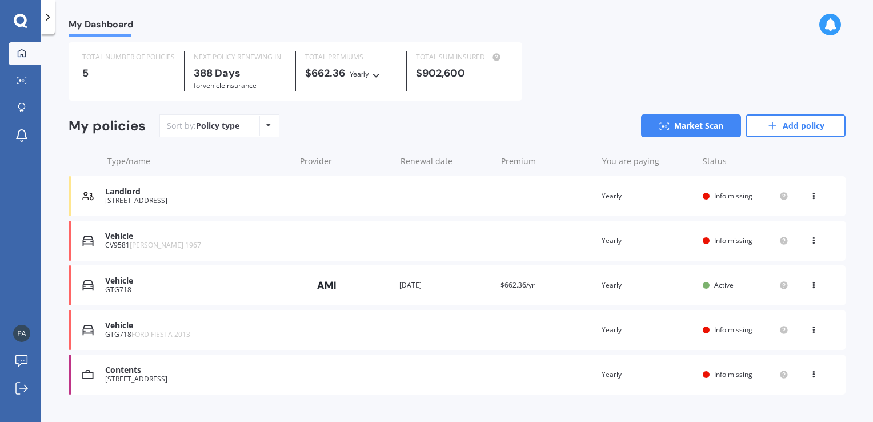
scroll to position [50, 0]
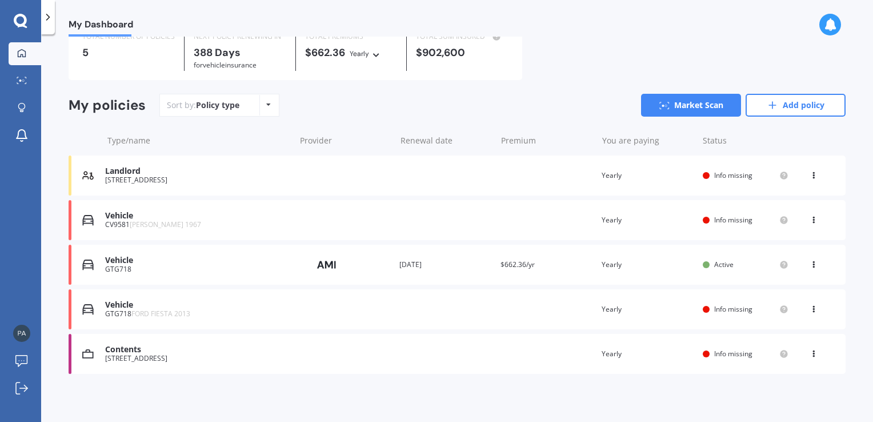
click at [162, 174] on div "Landlord" at bounding box center [197, 171] width 184 height 10
